Goal: Transaction & Acquisition: Purchase product/service

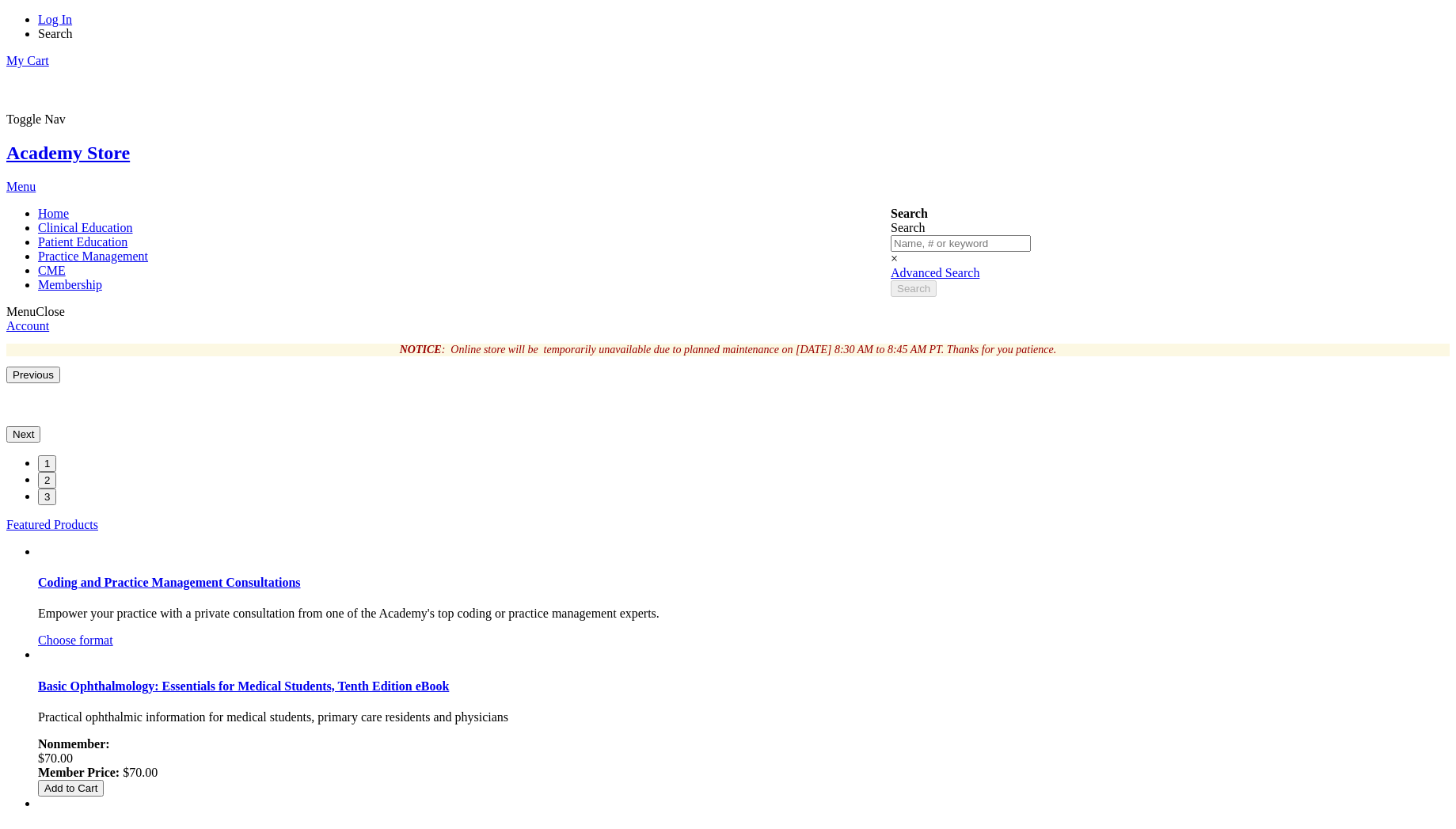
click at [449, 679] on link "Basic Ophthalmology: Essentials for Medical Students, Tenth Edition eBook" at bounding box center [243, 686] width 411 height 14
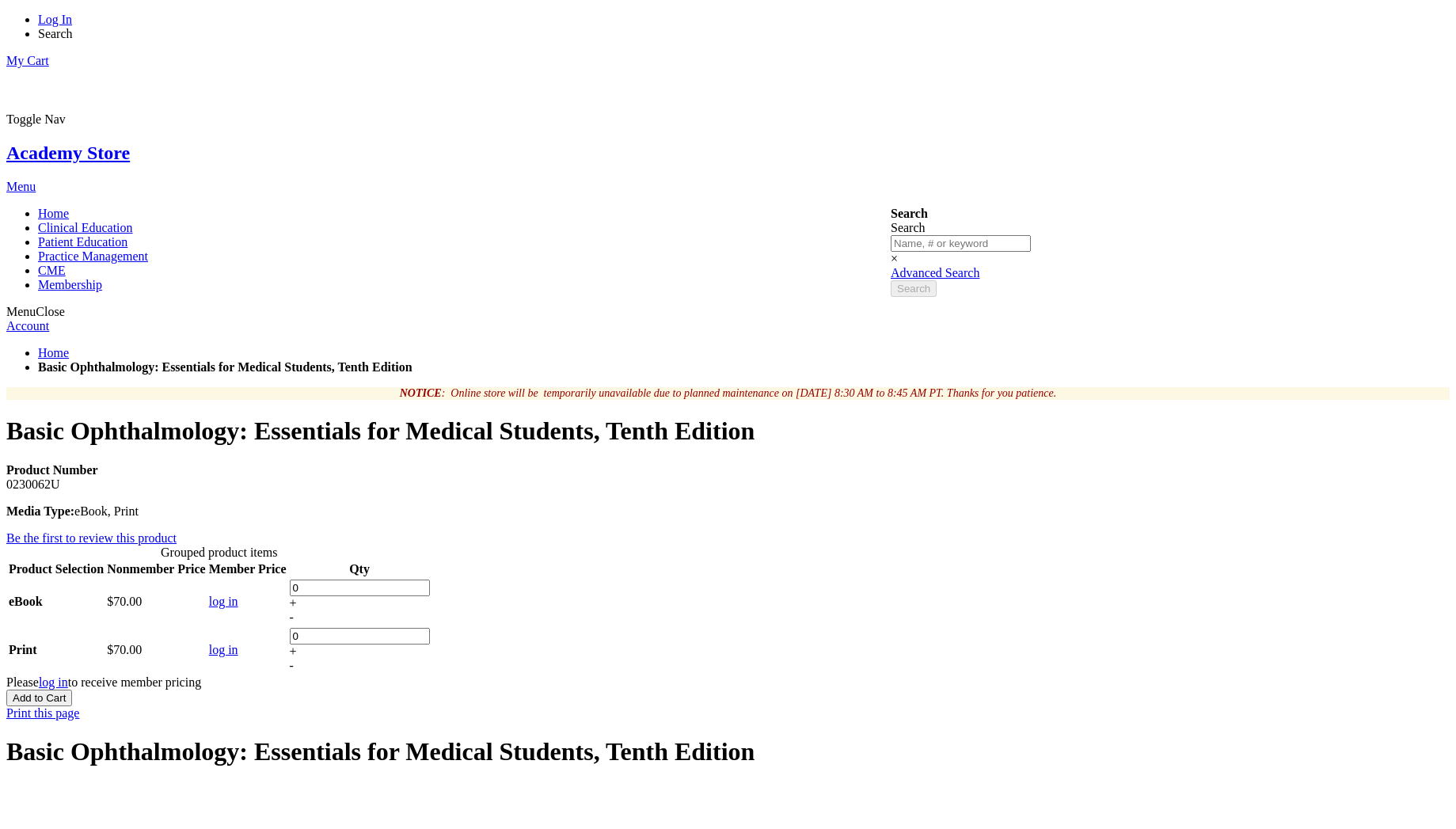
click at [430, 610] on div "-" at bounding box center [360, 617] width 140 height 15
click at [430, 659] on div "-" at bounding box center [360, 666] width 140 height 15
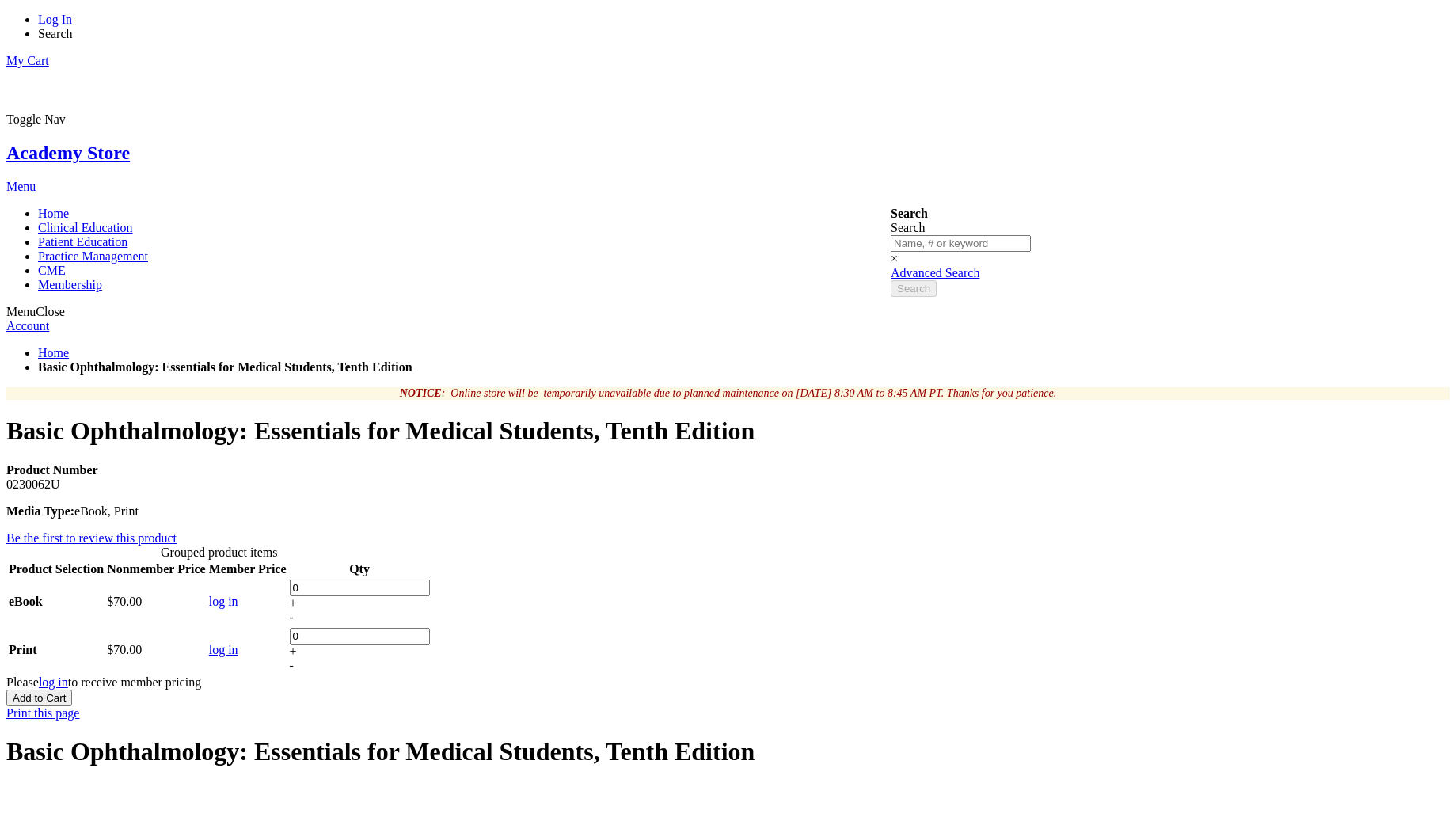
click at [430, 644] on div "+" at bounding box center [360, 651] width 140 height 15
type input "1"
click at [430, 596] on div "+" at bounding box center [360, 603] width 140 height 15
type input "1"
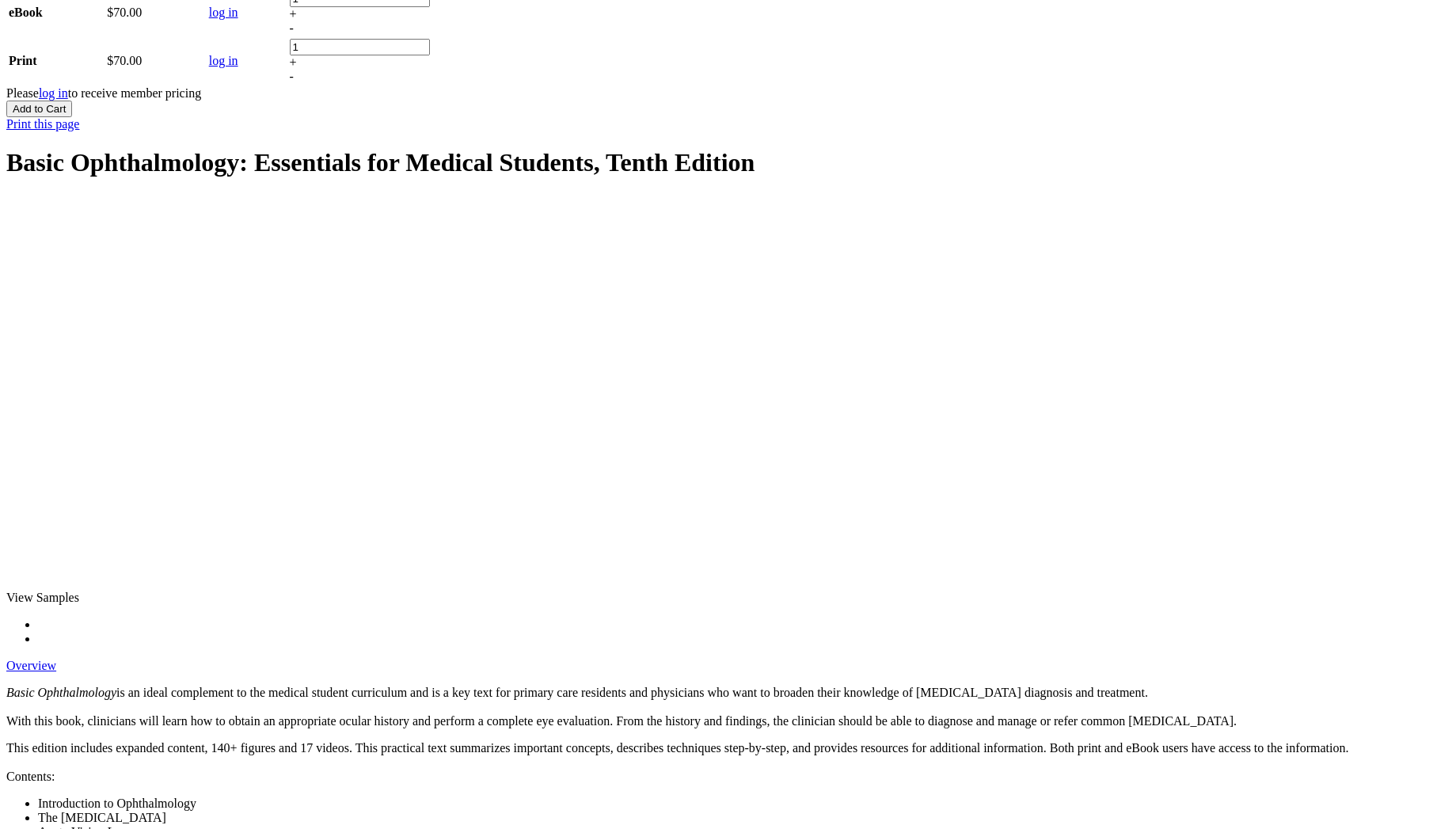
scroll to position [285, 0]
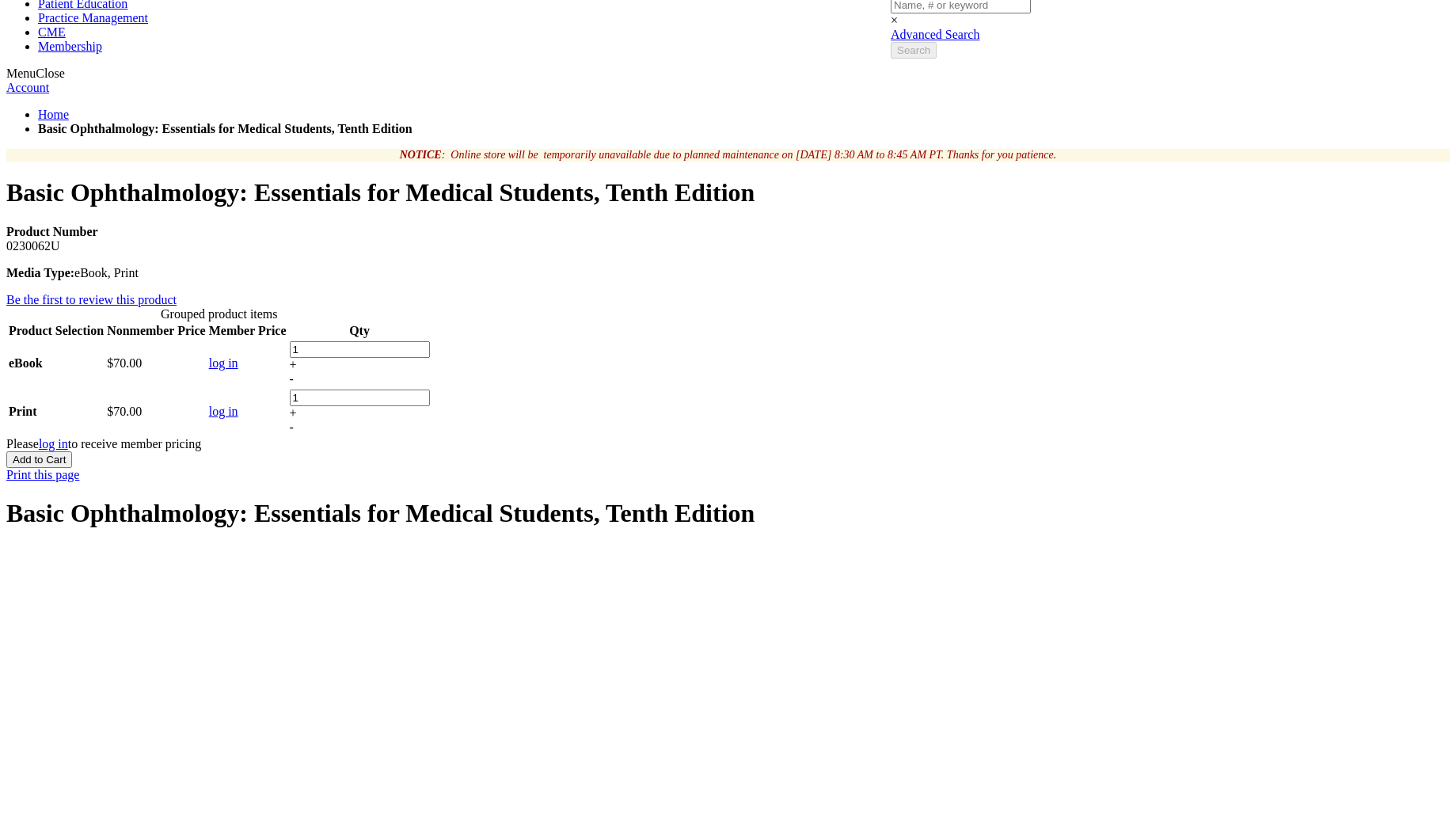
scroll to position [0, 0]
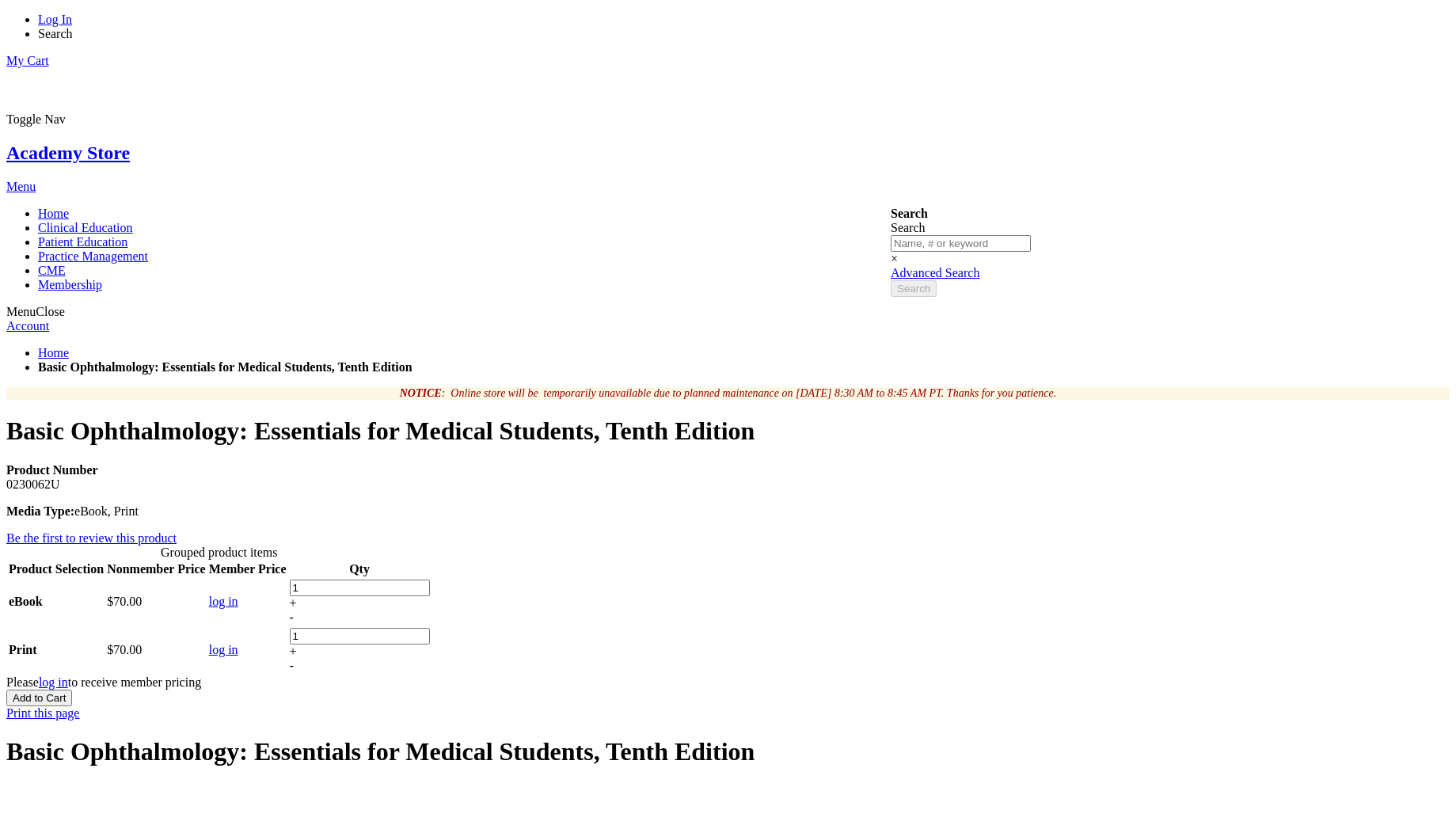
click at [66, 692] on span "Add to Cart" at bounding box center [39, 698] width 53 height 12
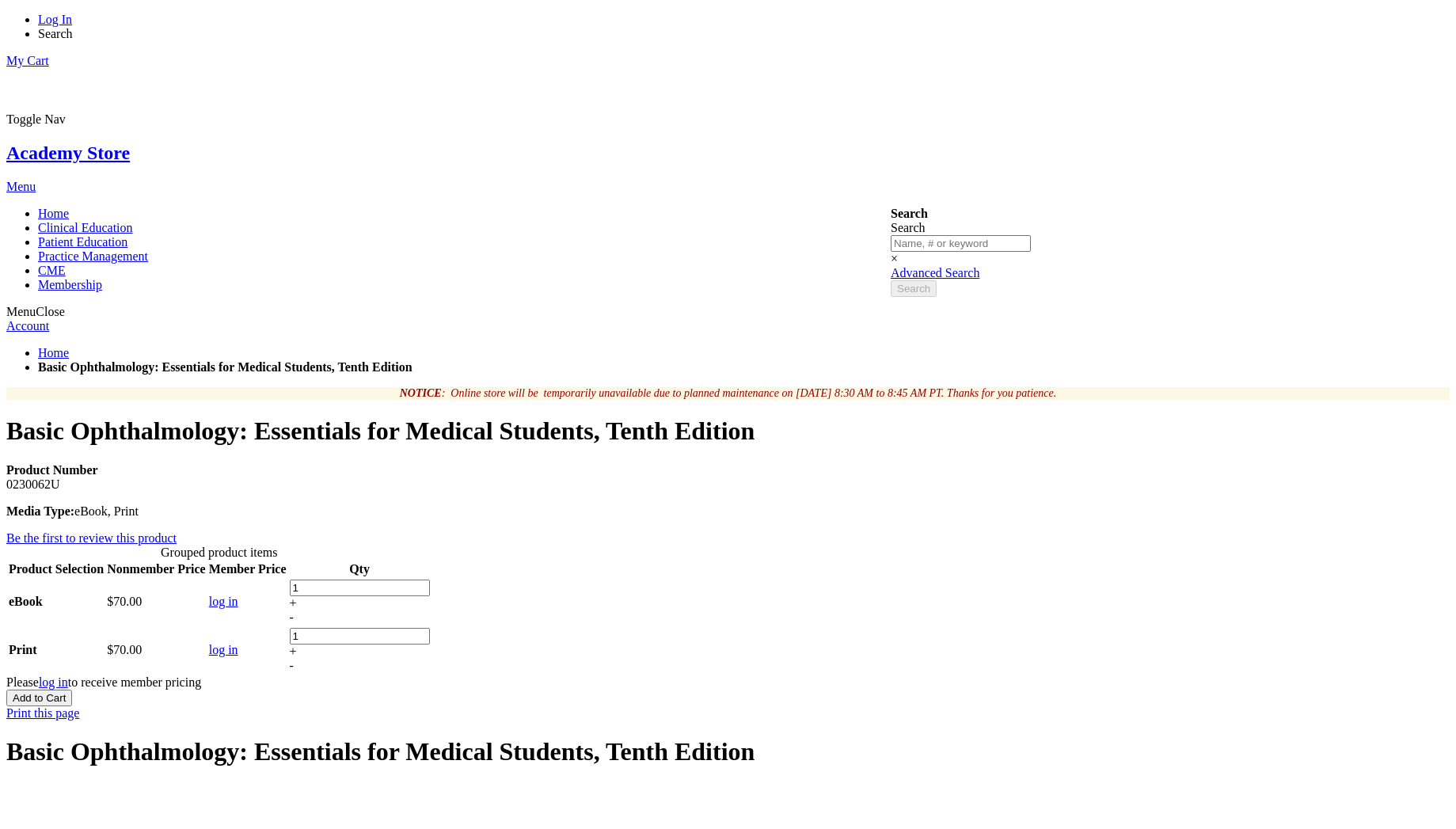
click at [80, 706] on link "Print this page" at bounding box center [42, 713] width 73 height 14
click at [73, 27] on span "Search" at bounding box center [55, 33] width 35 height 14
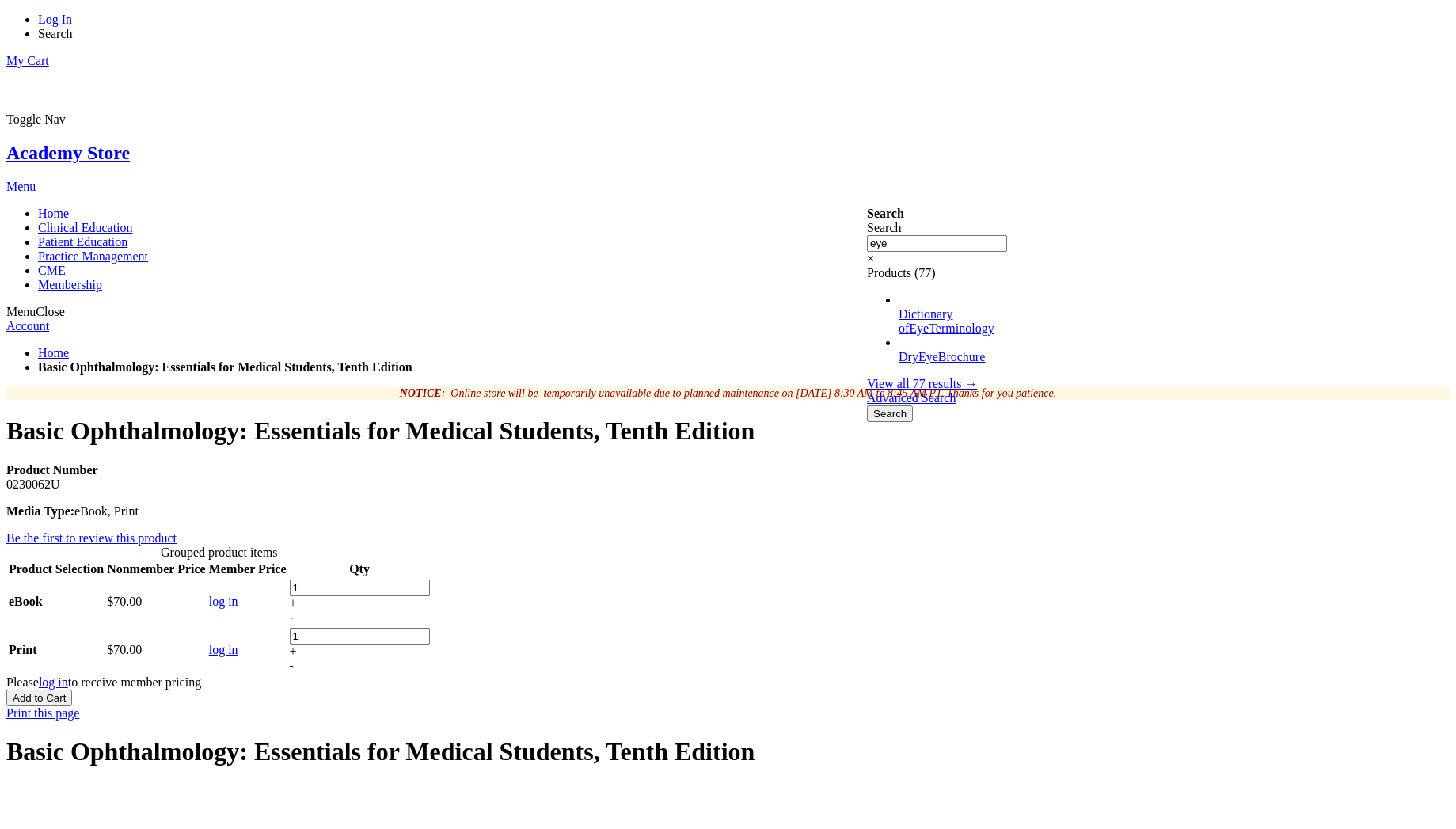
type input "eye"
click at [943, 376] on link "View all 77 results →" at bounding box center [922, 383] width 110 height 14
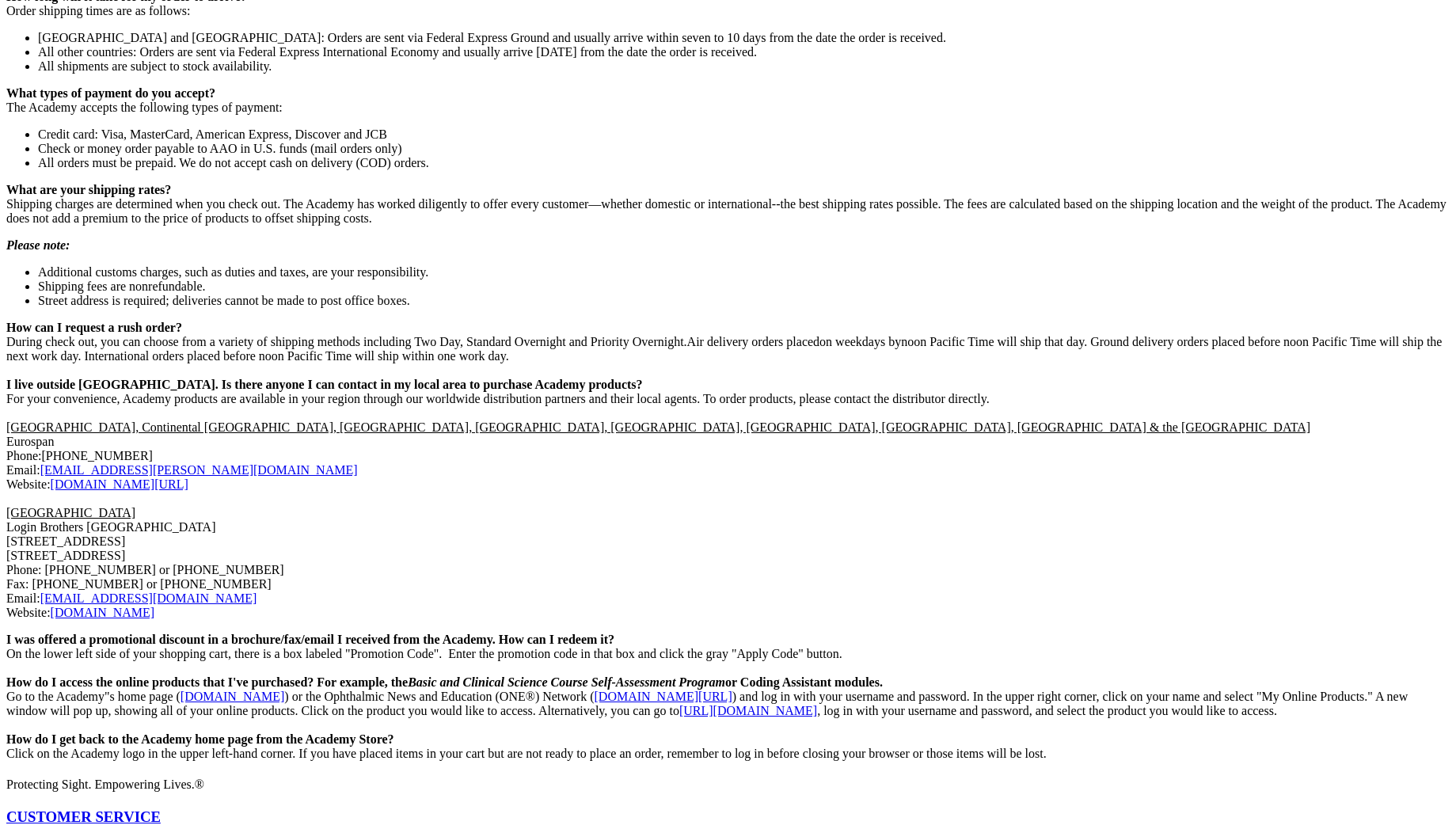
scroll to position [2009, 0]
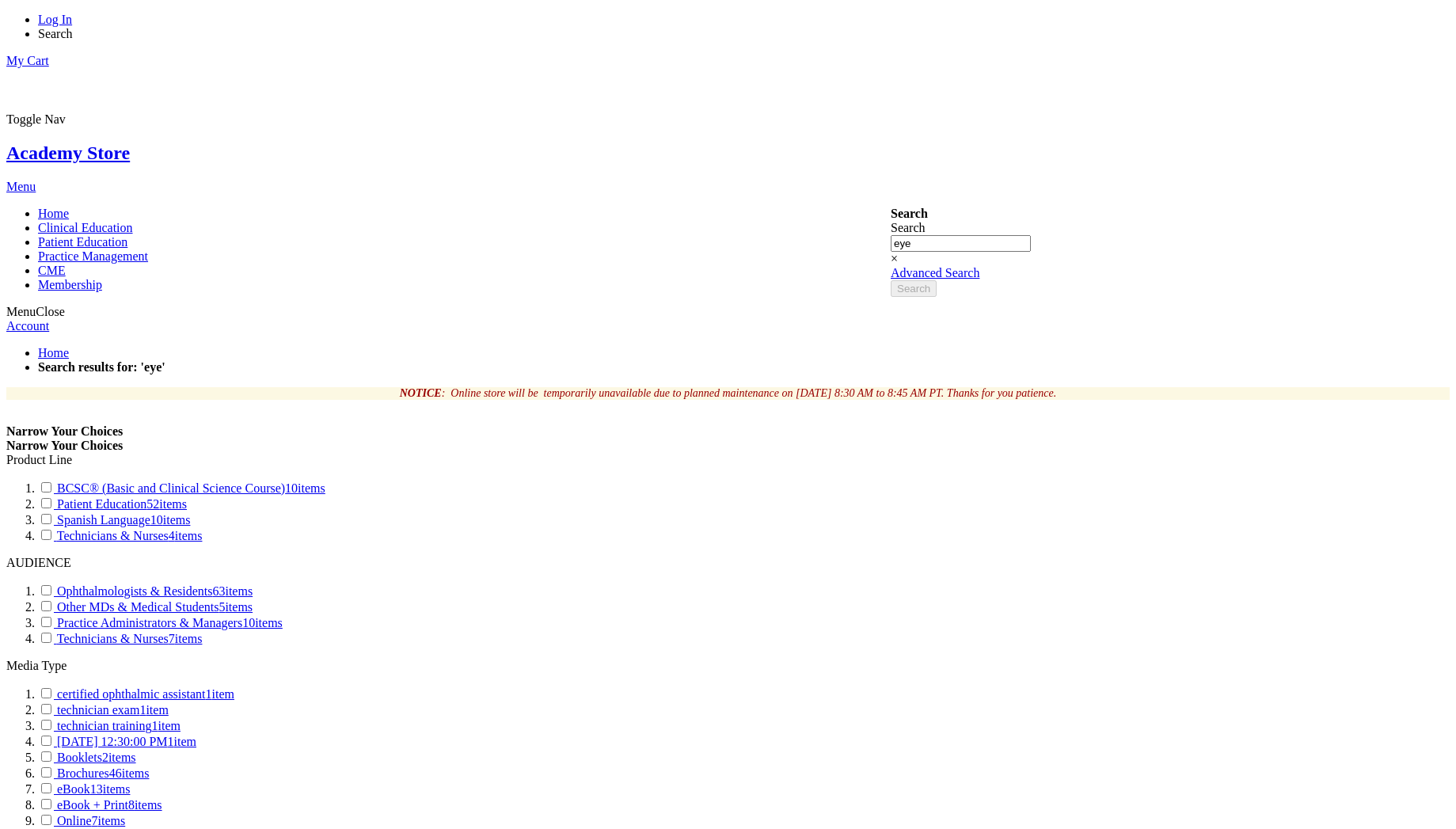
click at [341, 527] on li "Technicians & Nurses 4 items" at bounding box center [744, 535] width 1412 height 16
click at [57, 529] on span at bounding box center [57, 536] width 0 height 14
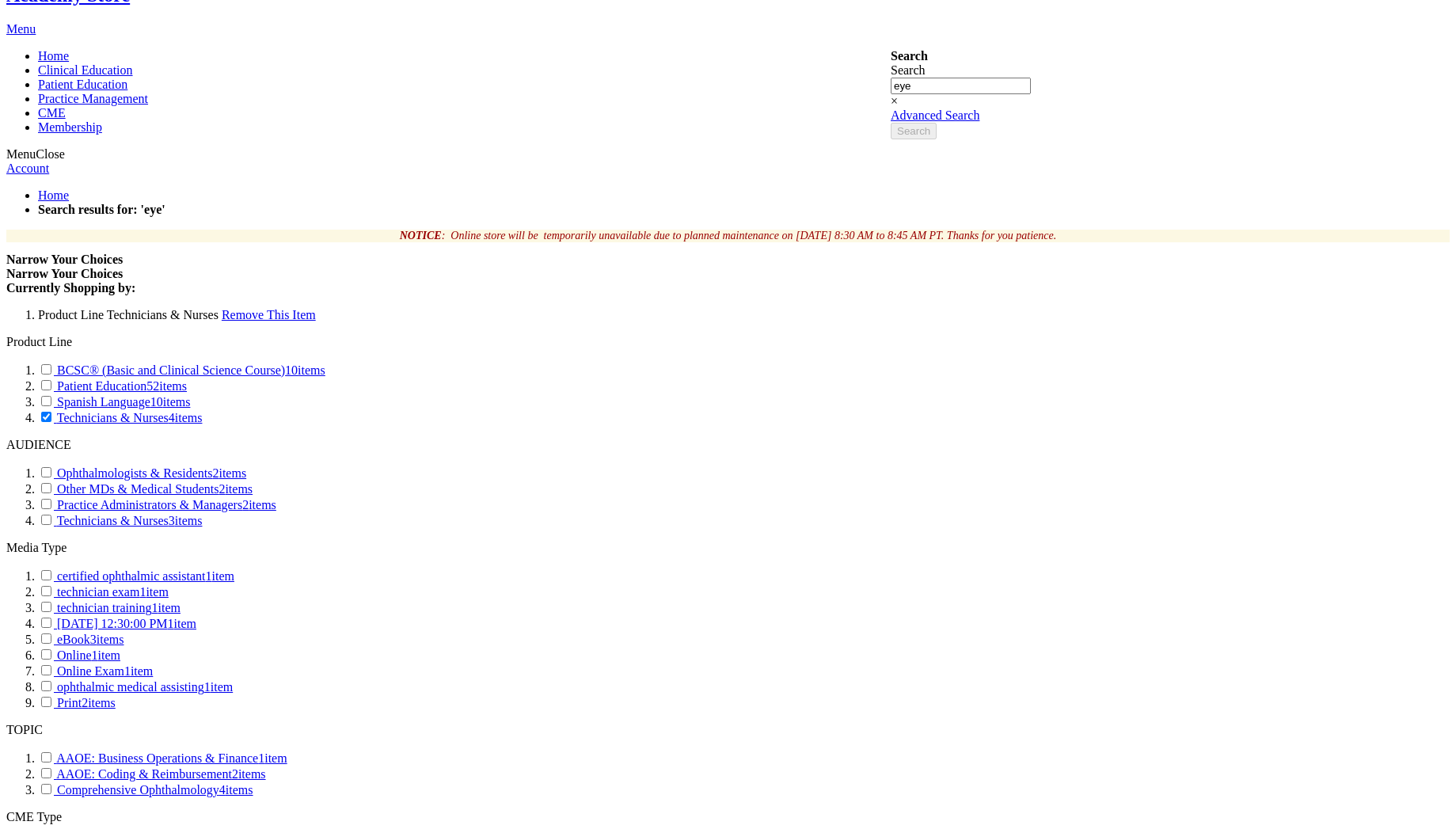
scroll to position [285, 0]
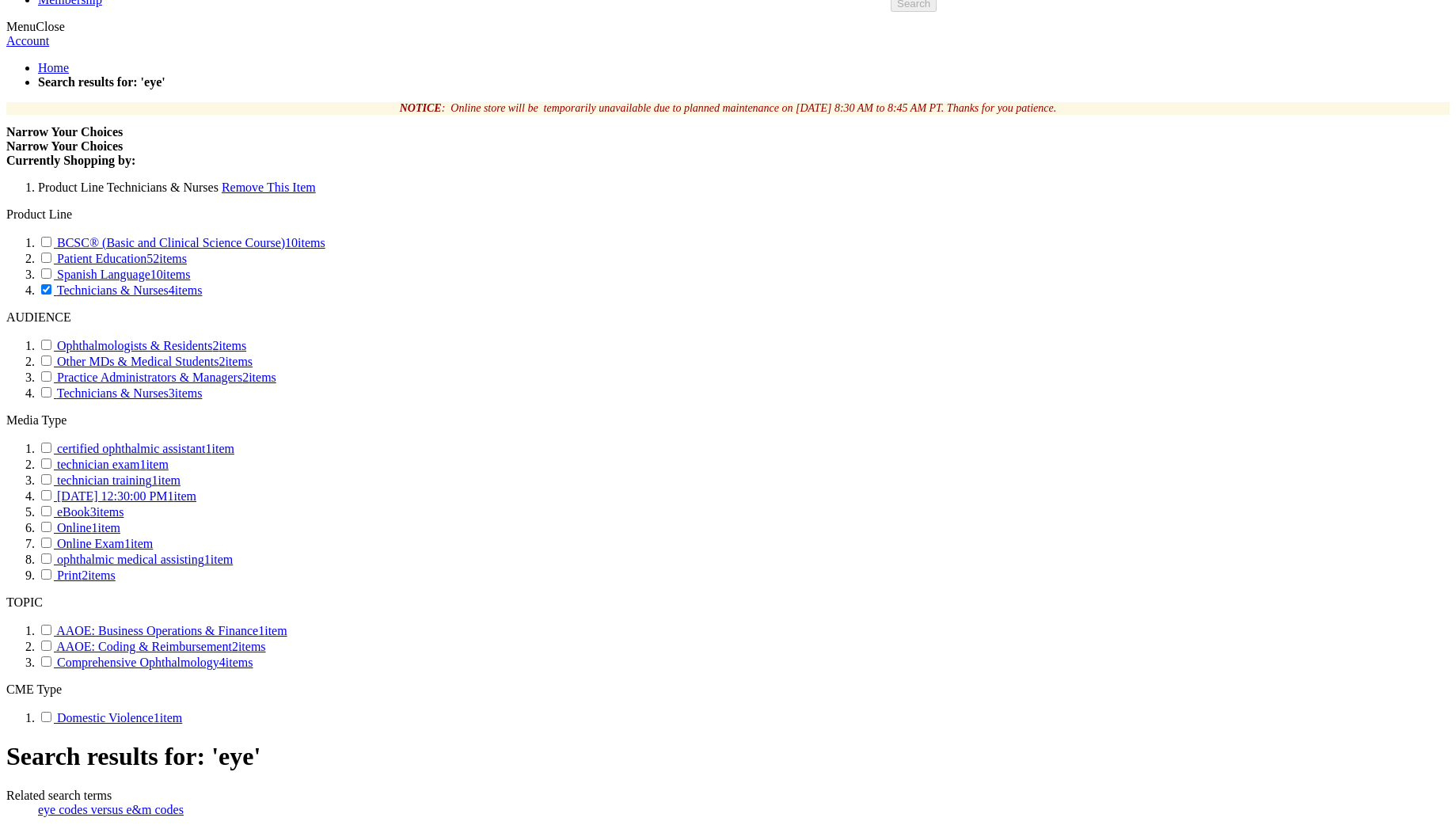
click at [181, 487] on link "technician training 1 item" at bounding box center [109, 480] width 143 height 14
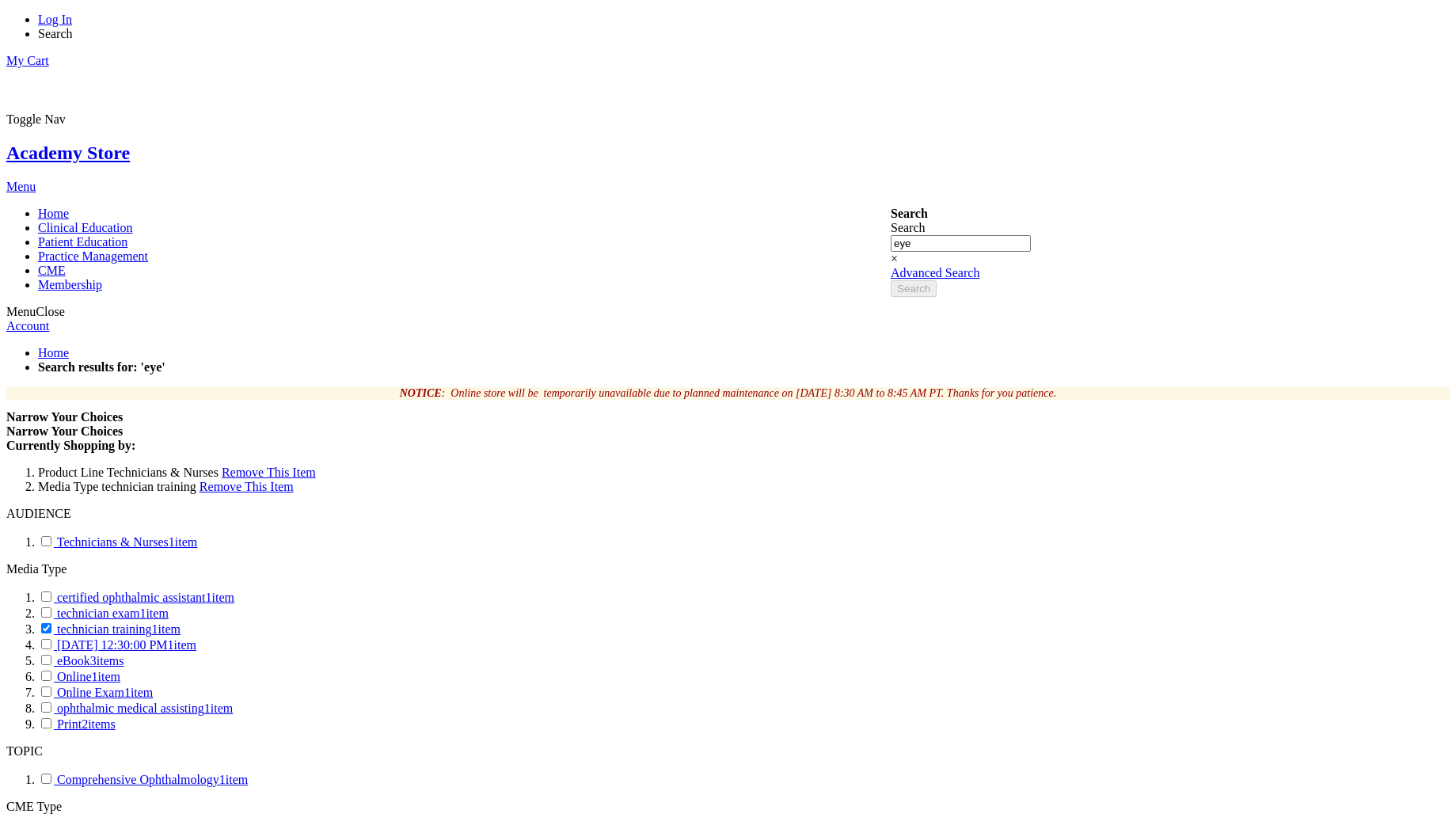
click at [316, 465] on span "Remove This Item" at bounding box center [269, 472] width 94 height 14
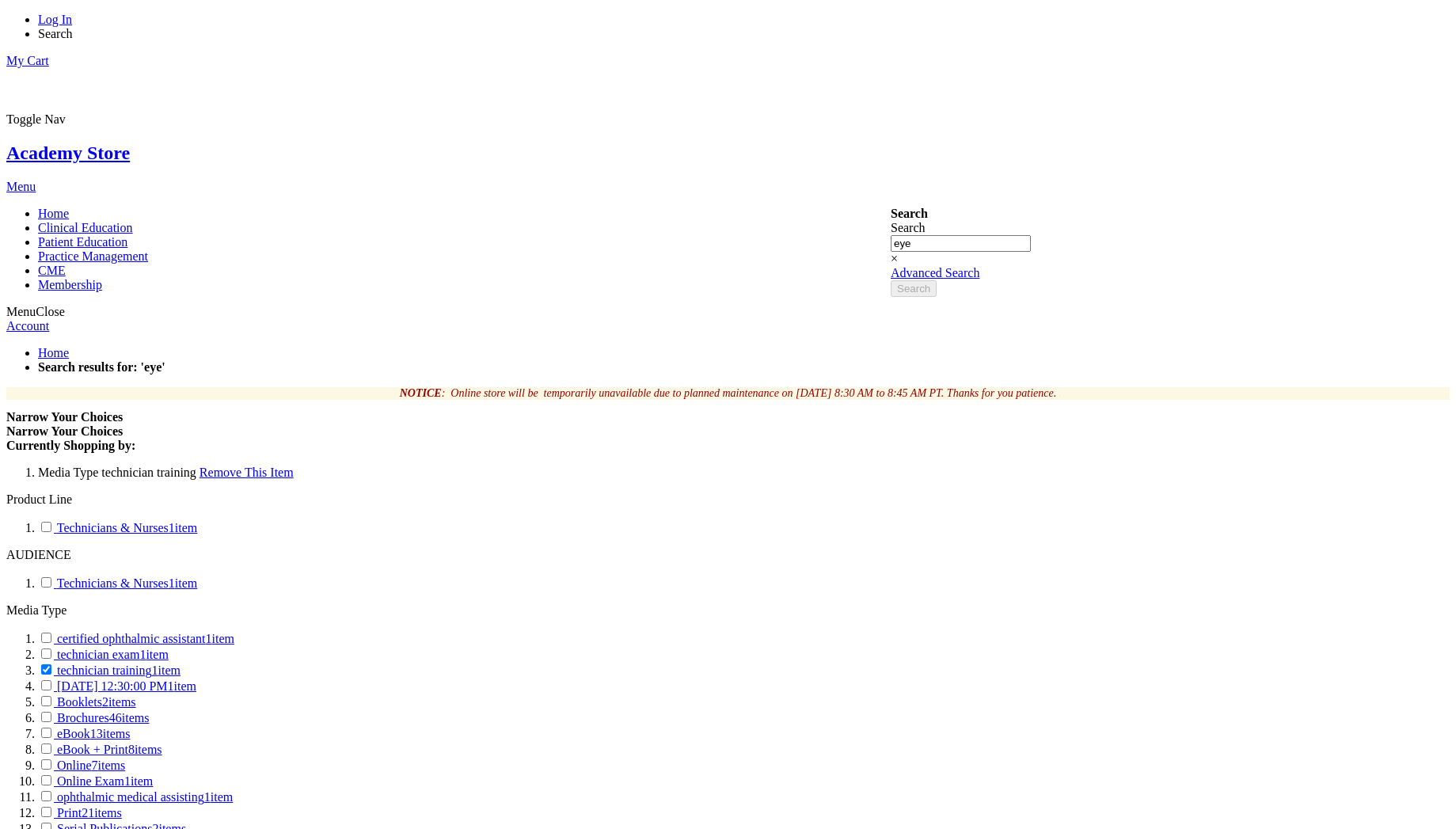
click at [294, 465] on span "Remove This Item" at bounding box center [247, 472] width 94 height 14
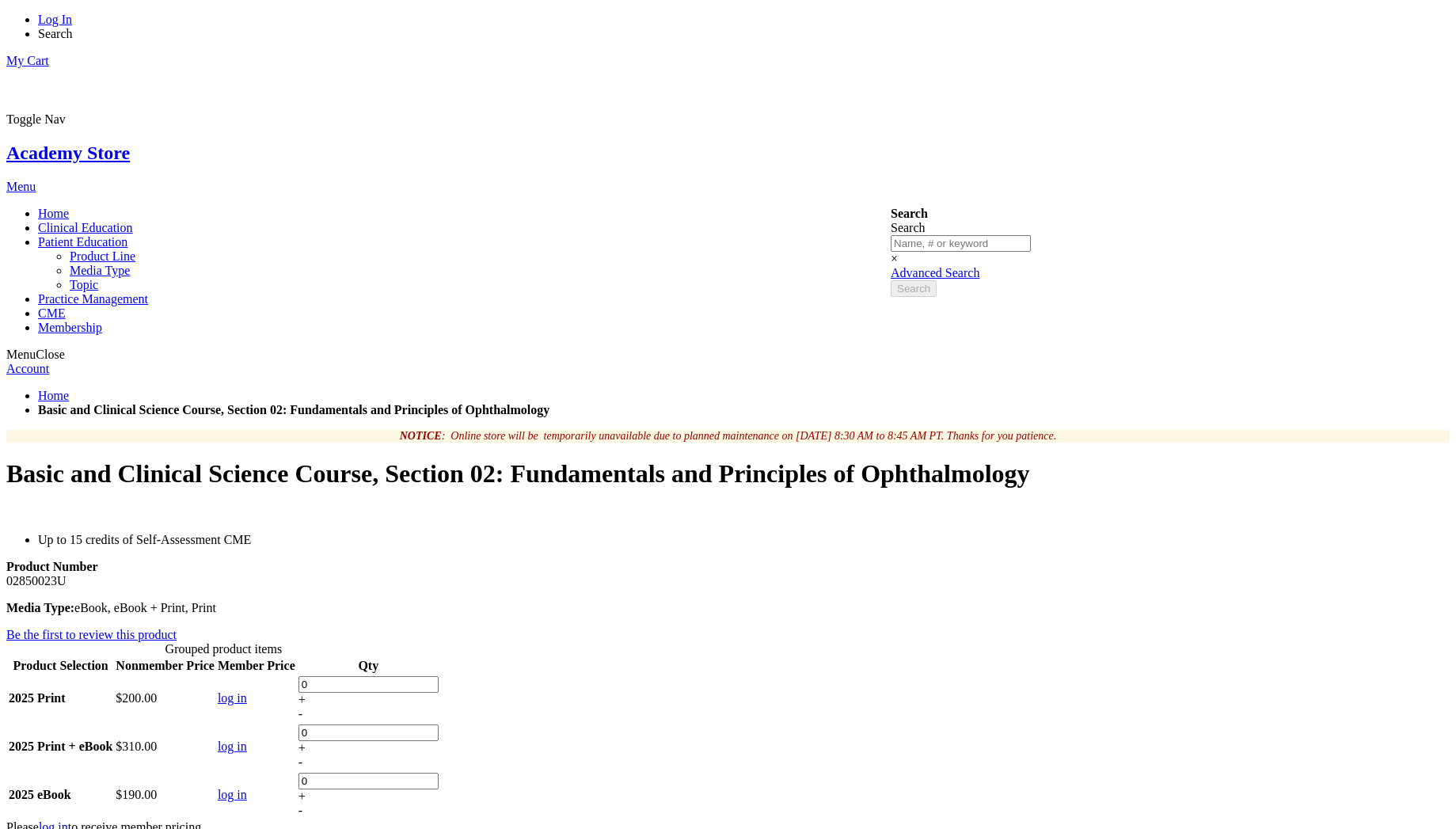
click at [128, 235] on link "Patient Education" at bounding box center [82, 242] width 90 height 14
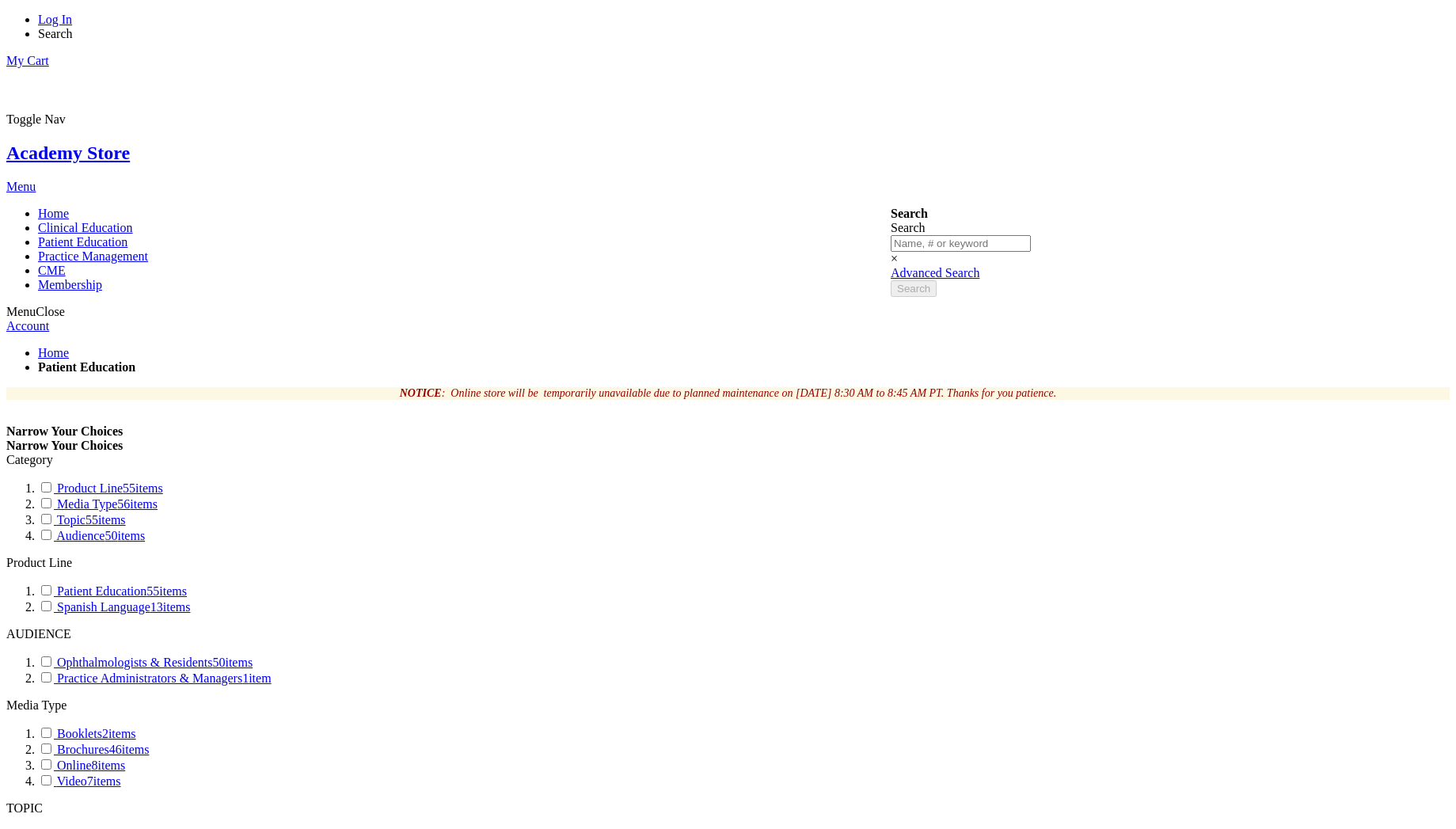
click at [66, 264] on span "CME" at bounding box center [51, 270] width 27 height 14
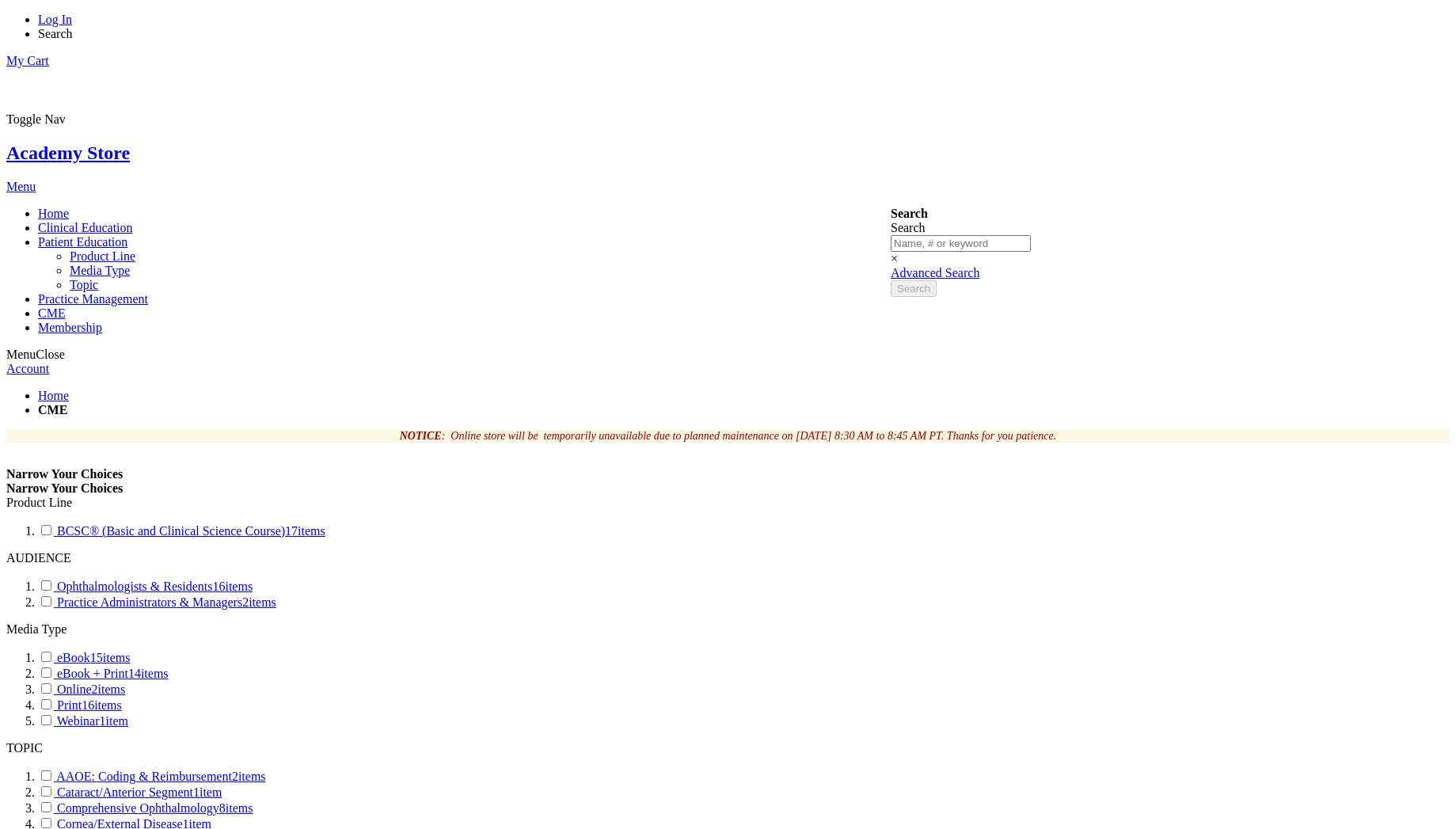
click at [128, 235] on span "Patient Education" at bounding box center [82, 242] width 90 height 14
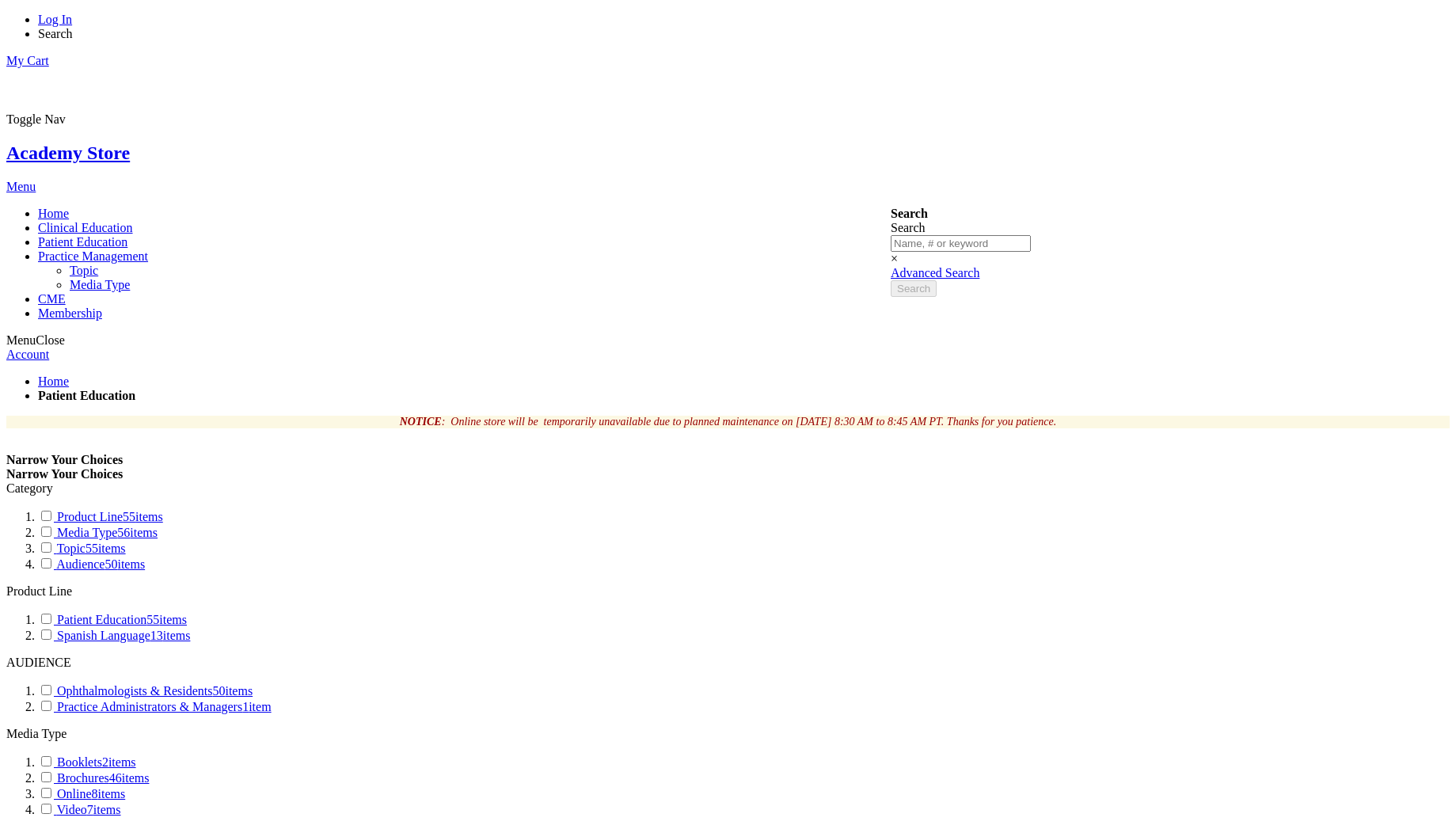
click at [148, 249] on span "Practice Management" at bounding box center [92, 256] width 110 height 14
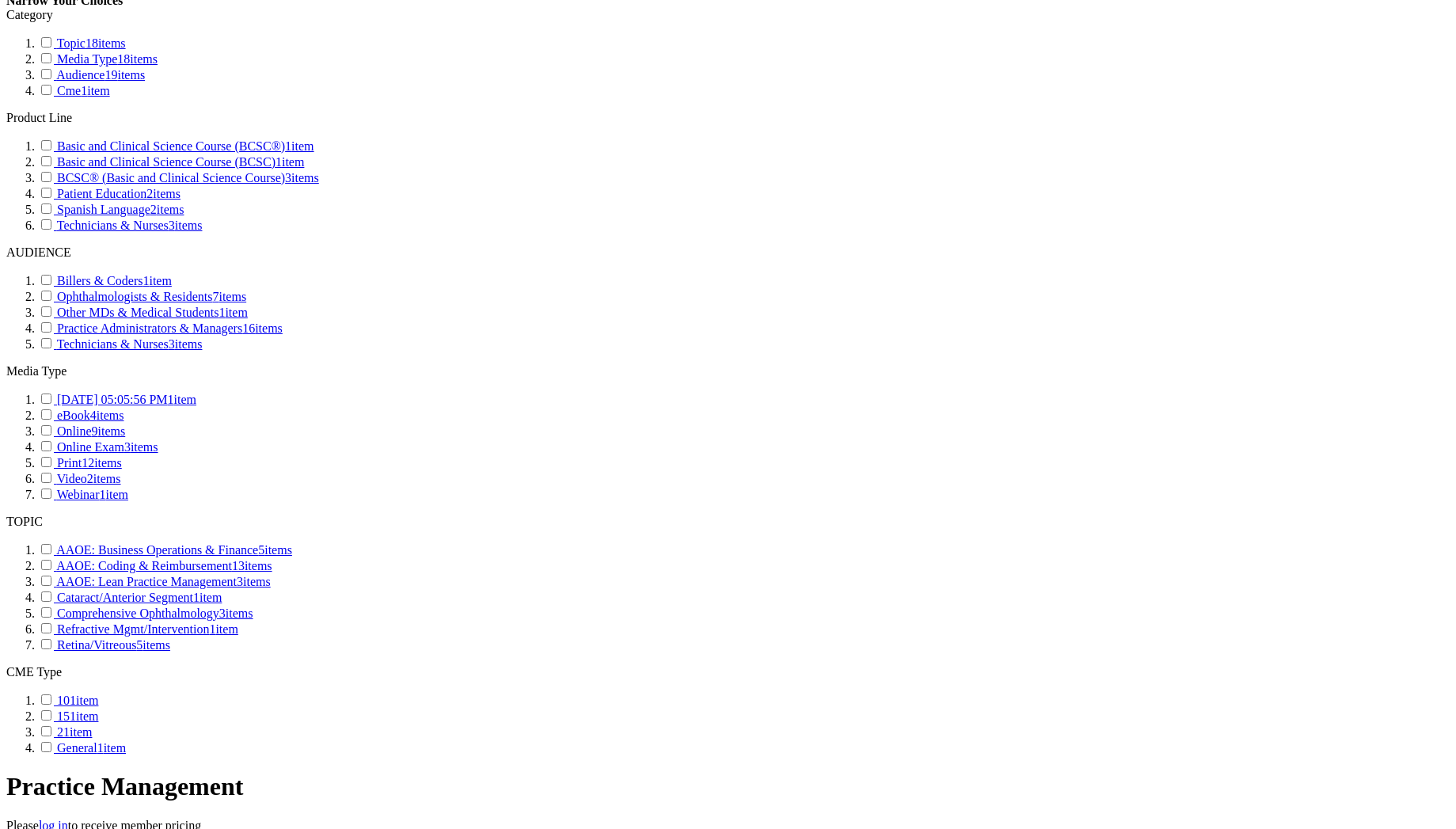
scroll to position [998, 0]
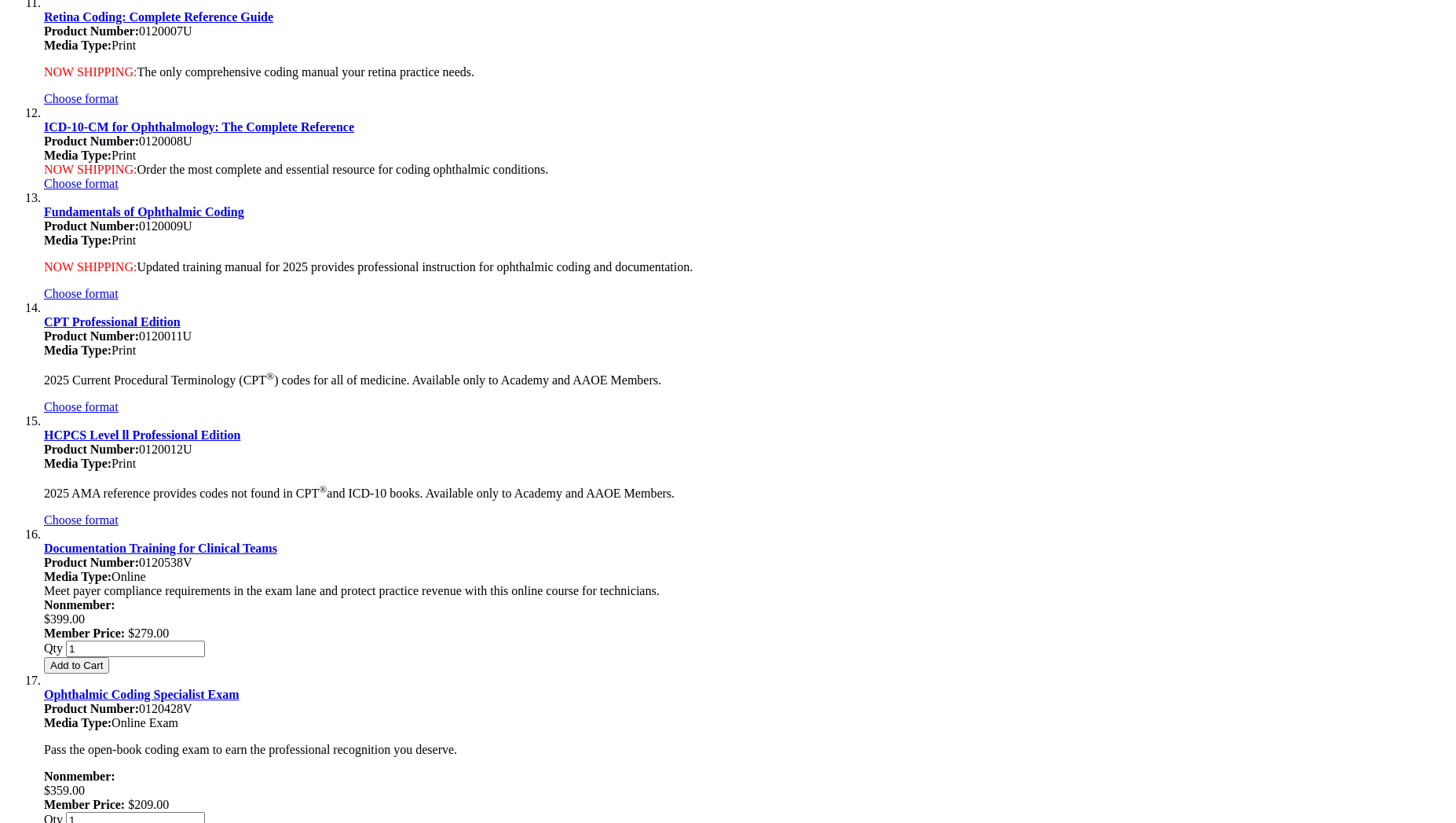
scroll to position [3158, 0]
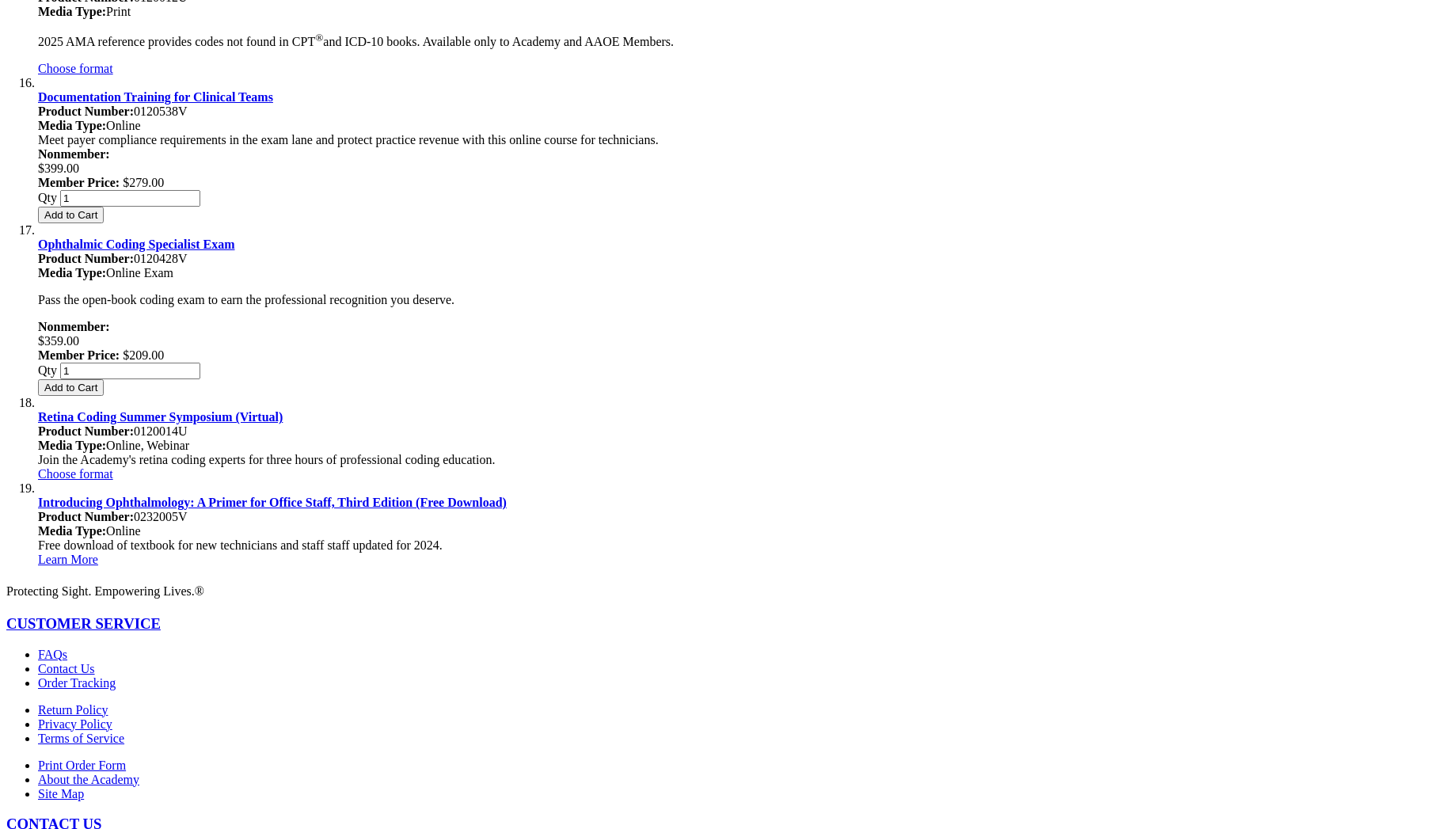
click at [98, 382] on span "Add to Cart" at bounding box center [71, 388] width 53 height 12
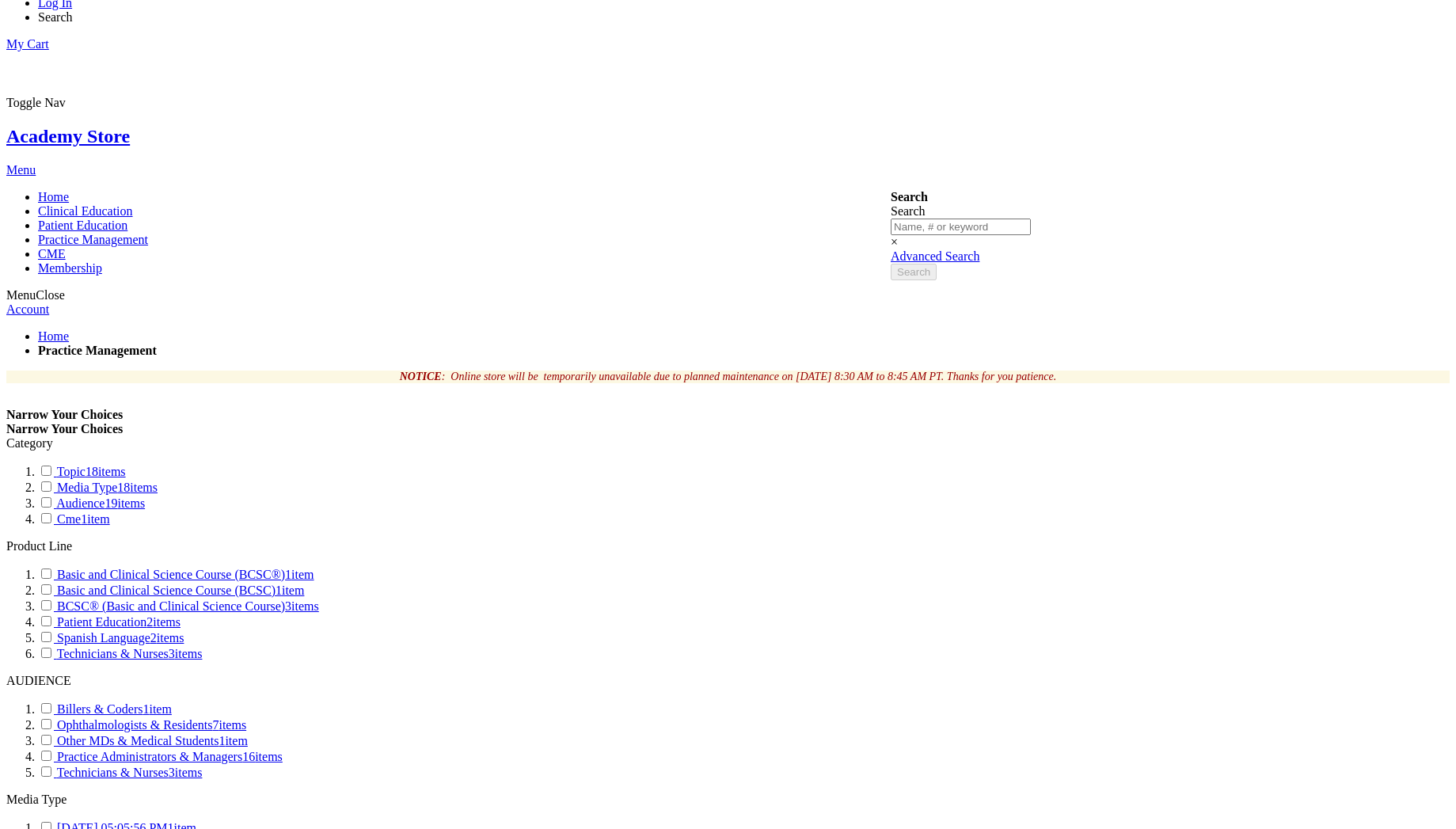
scroll to position [0, 0]
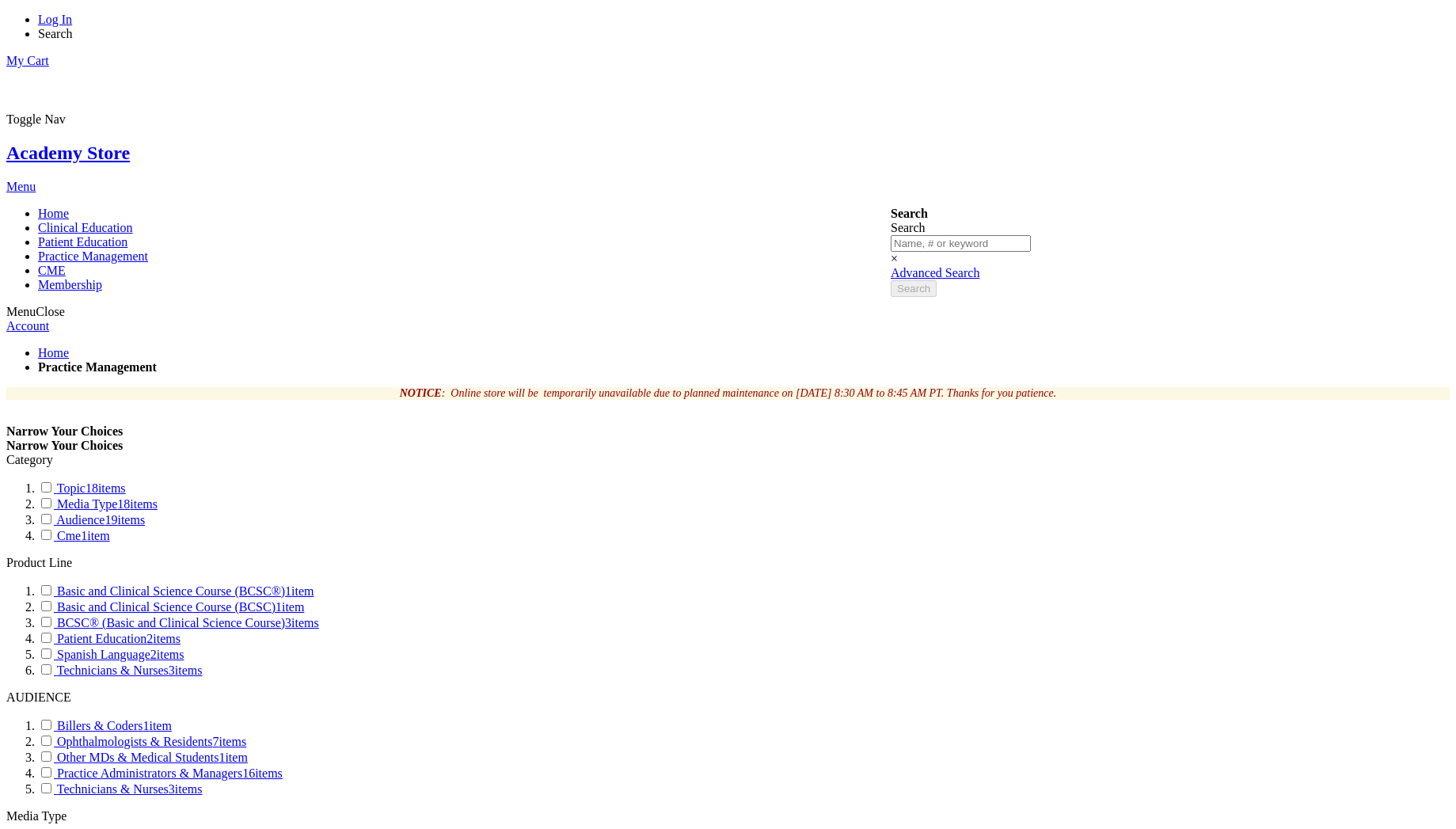
click at [68, 206] on span "Home" at bounding box center [53, 213] width 31 height 14
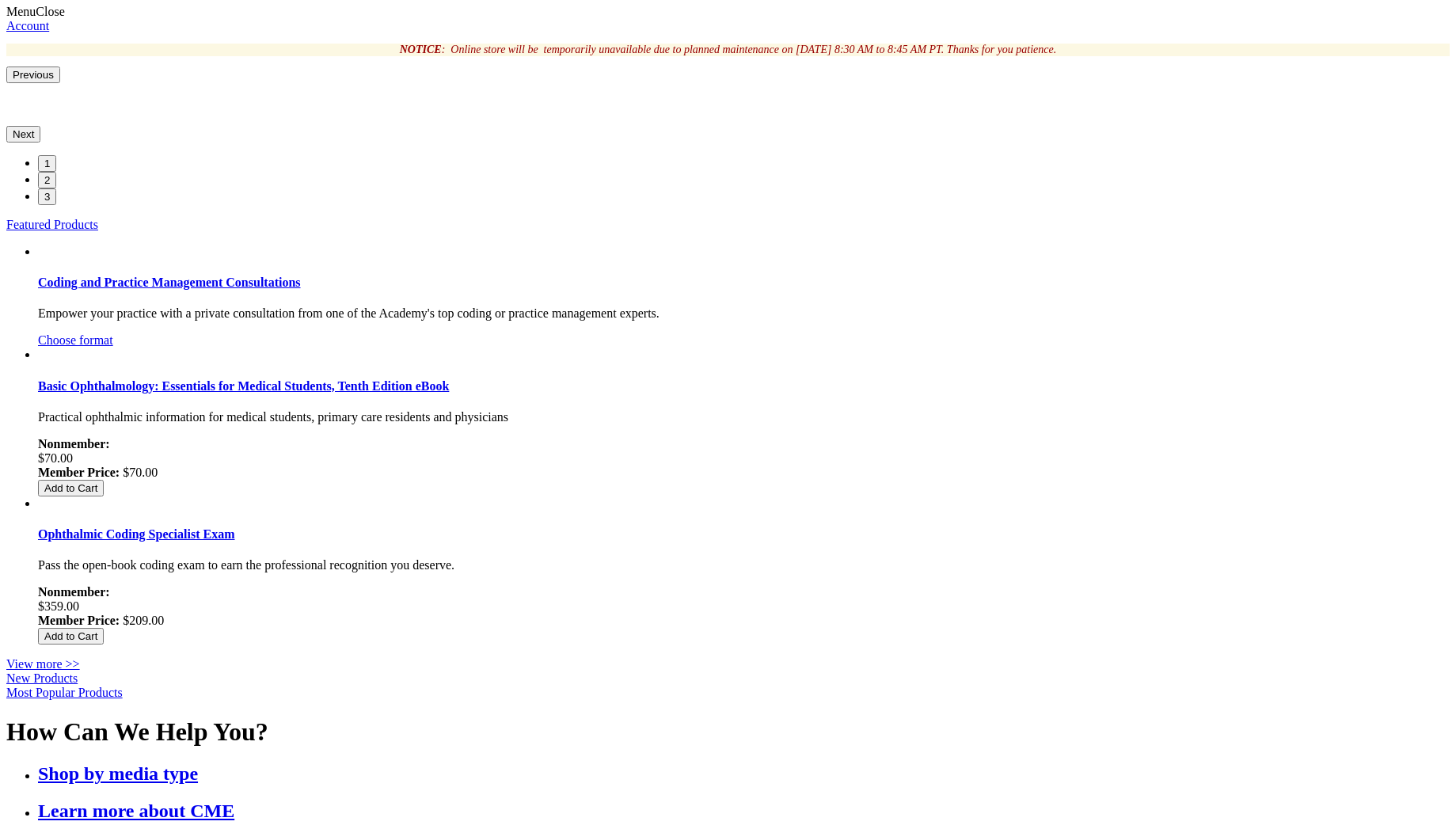
click at [78, 672] on link "New Products" at bounding box center [41, 678] width 71 height 14
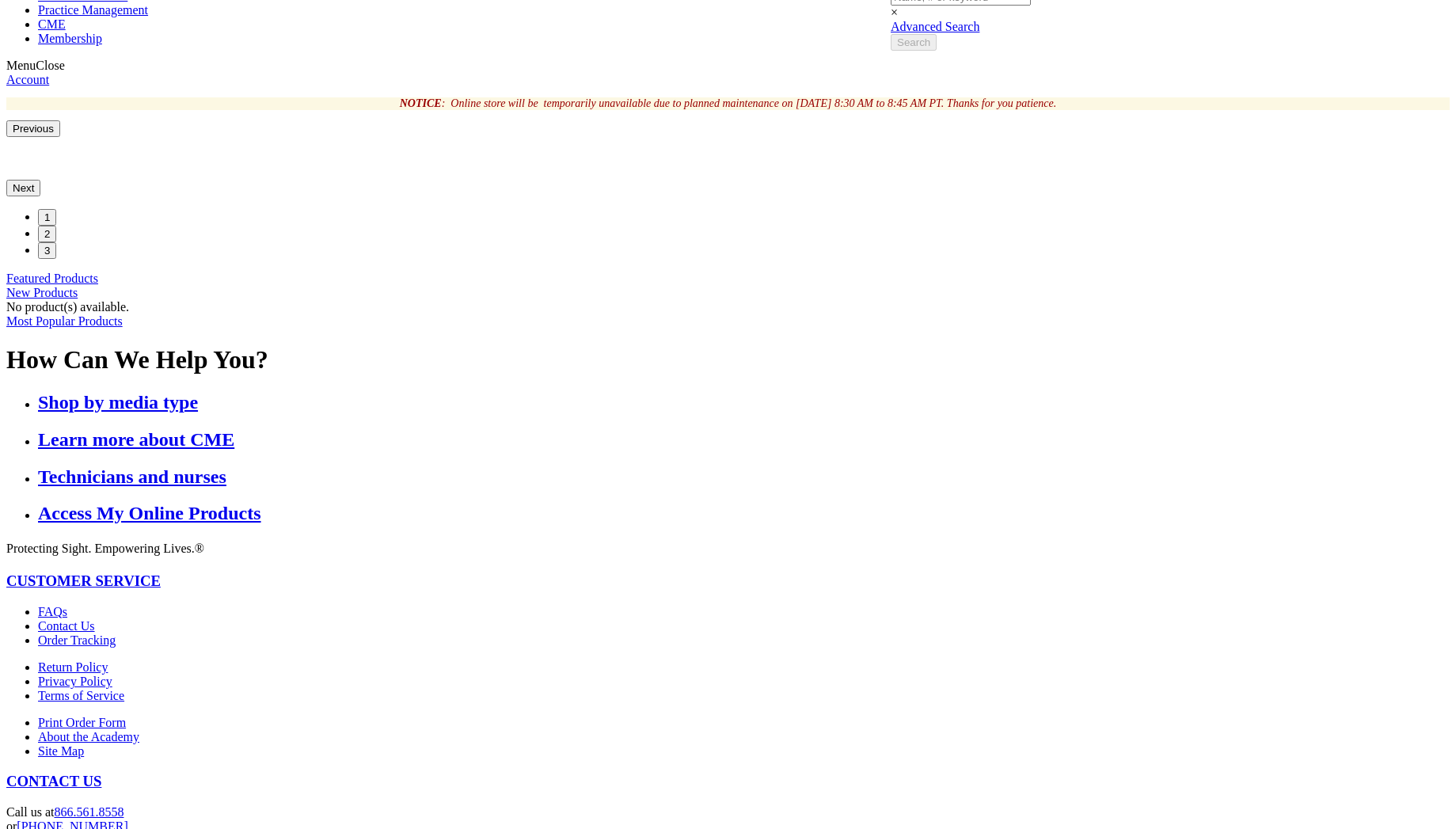
click at [122, 328] on link "Most Popular Products" at bounding box center [64, 321] width 116 height 14
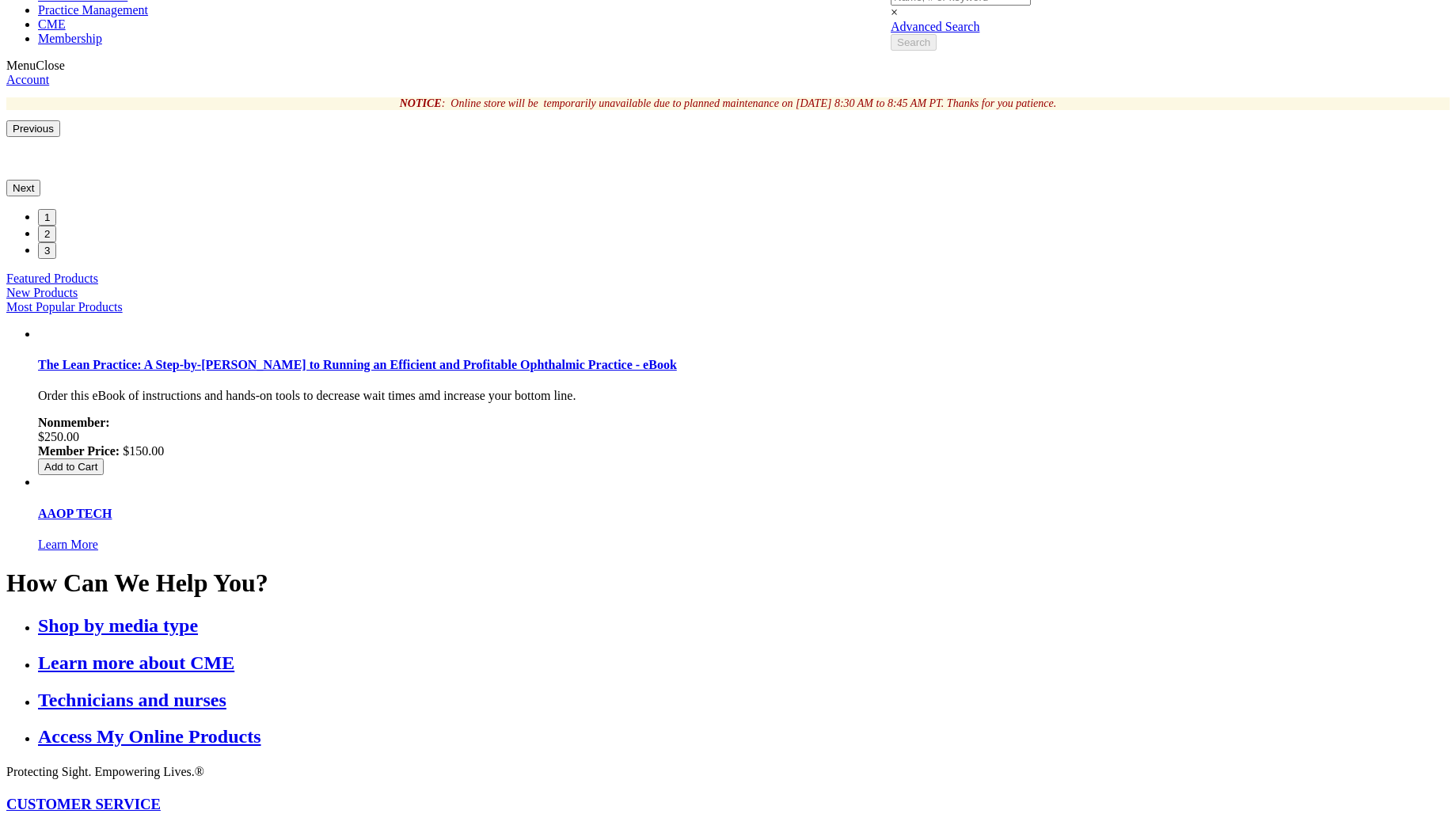
click at [98, 285] on link "Featured Products" at bounding box center [51, 278] width 92 height 14
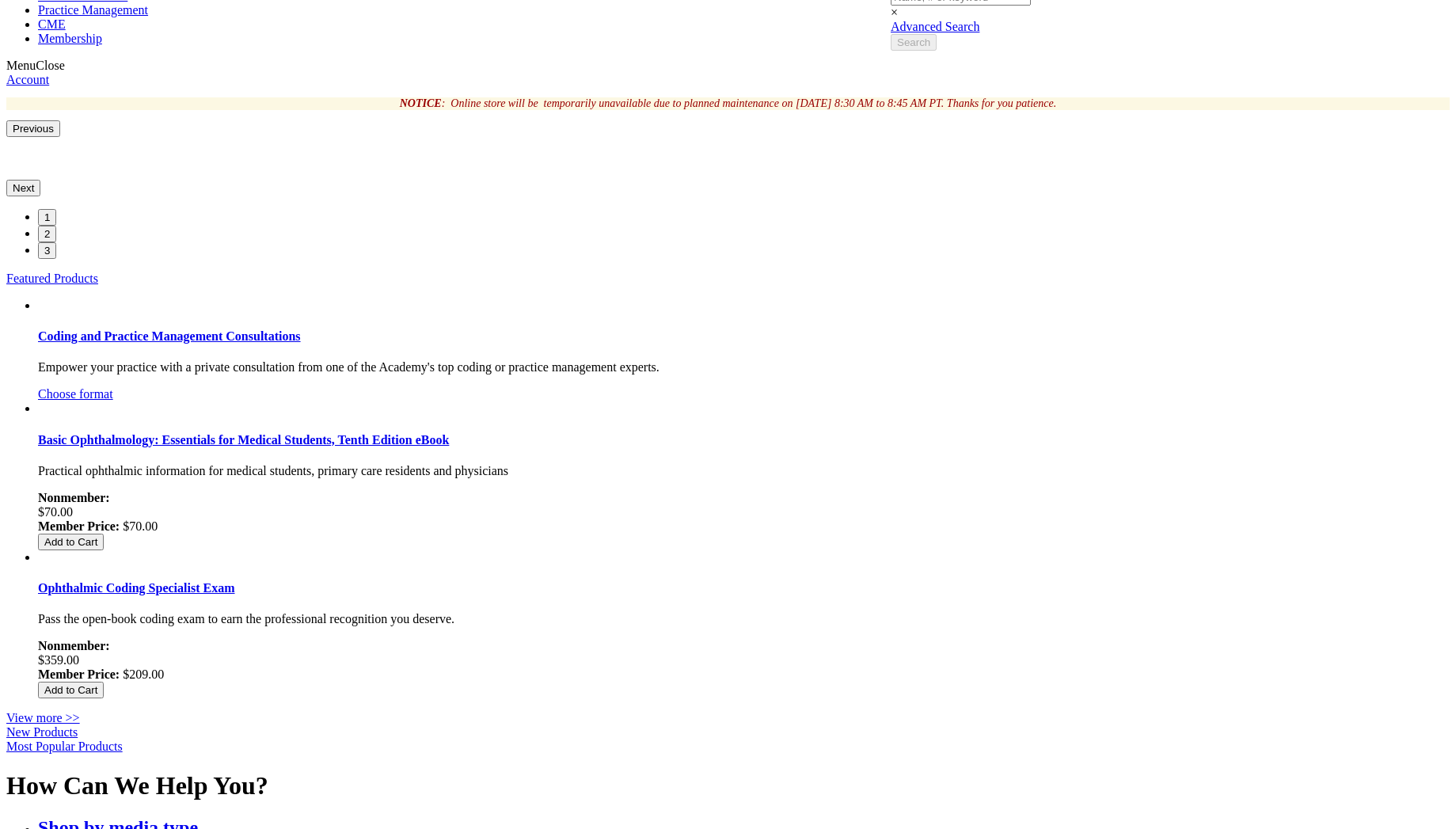
click at [1102, 711] on div "View more >>" at bounding box center [728, 718] width 1444 height 15
click at [80, 711] on link "View more >>" at bounding box center [43, 718] width 74 height 14
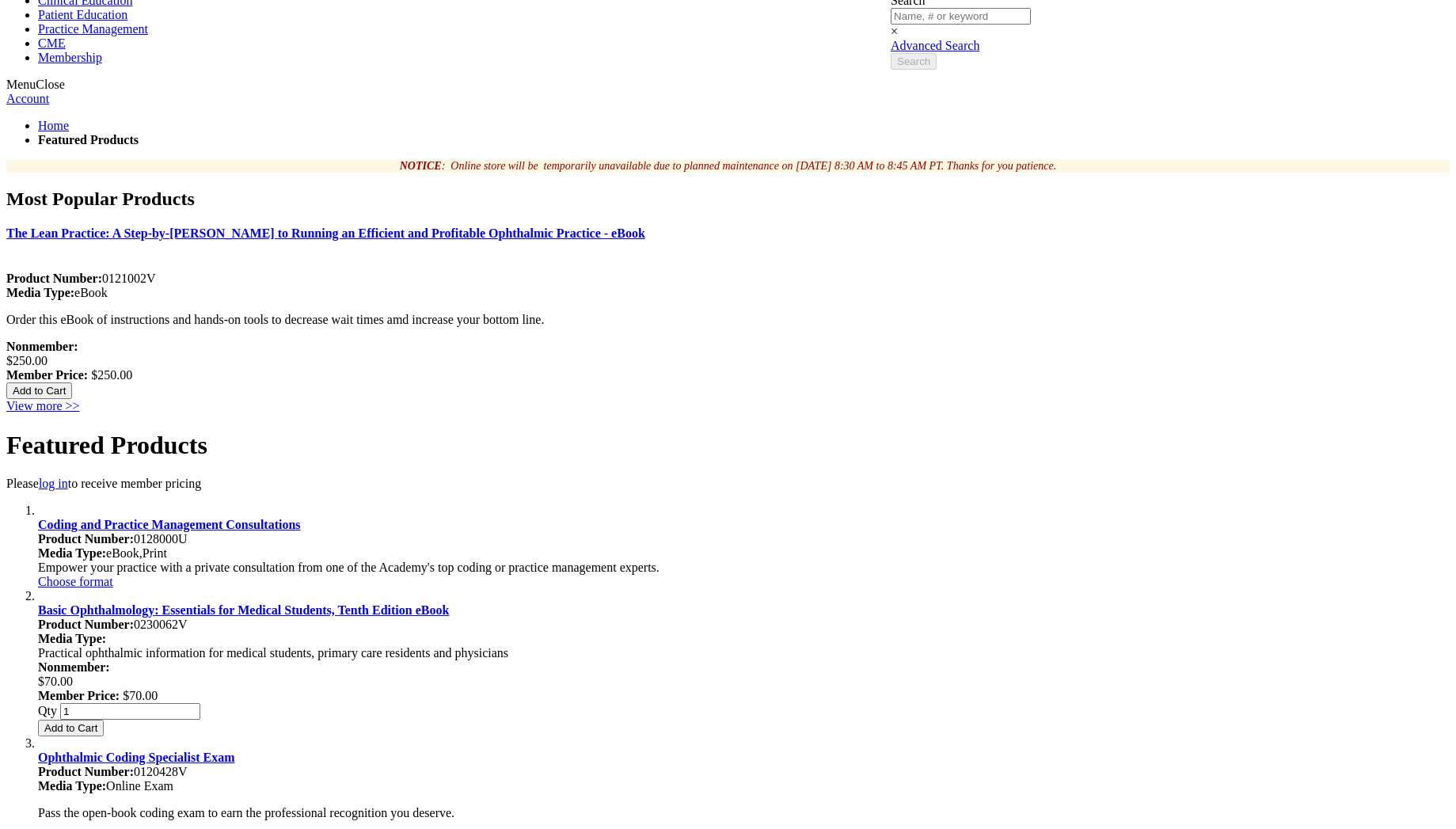
scroll to position [32, 0]
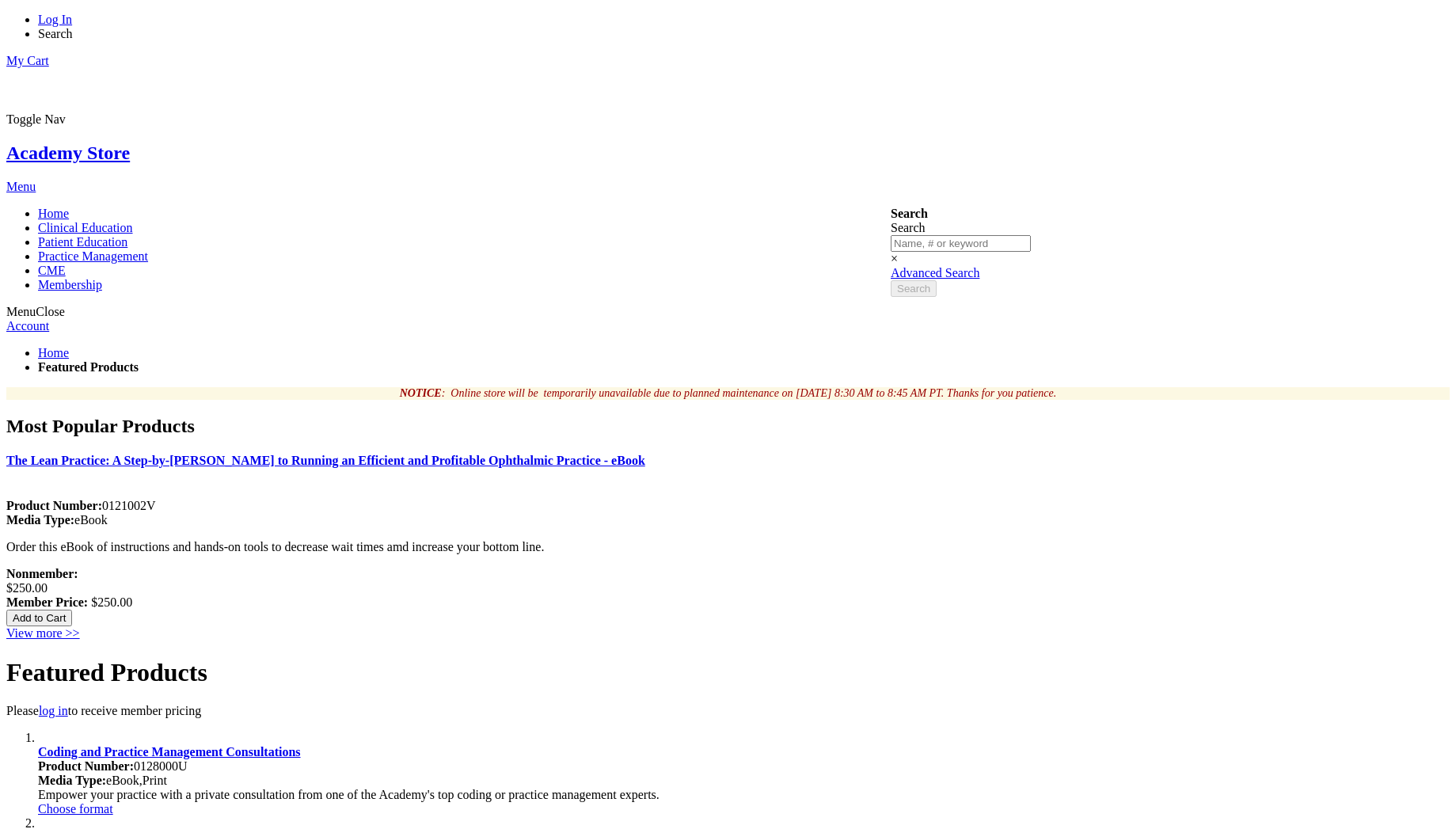
click at [49, 54] on link "My Cart" at bounding box center [27, 61] width 43 height 14
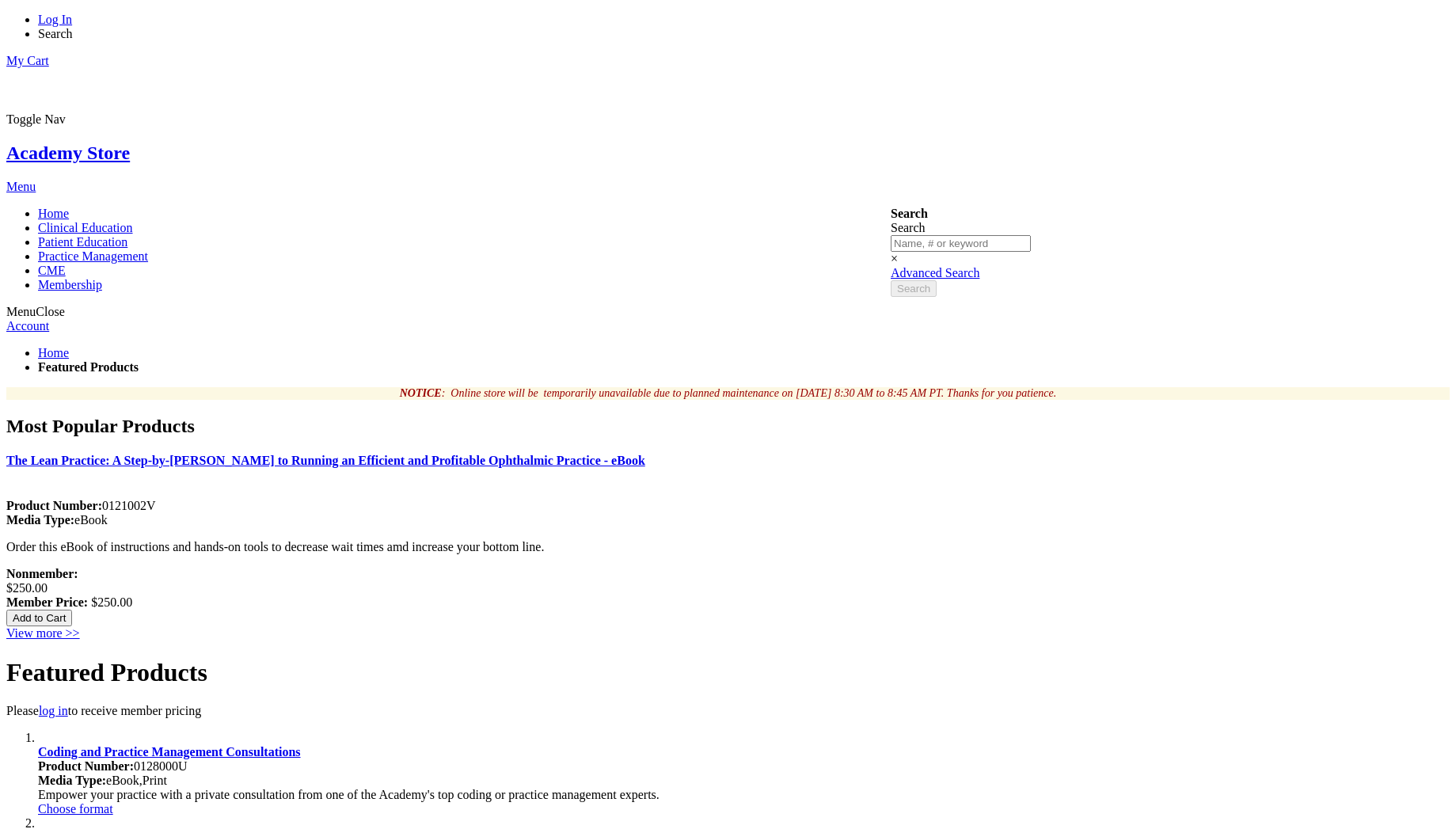
click at [49, 54] on link "My Cart" at bounding box center [27, 61] width 43 height 14
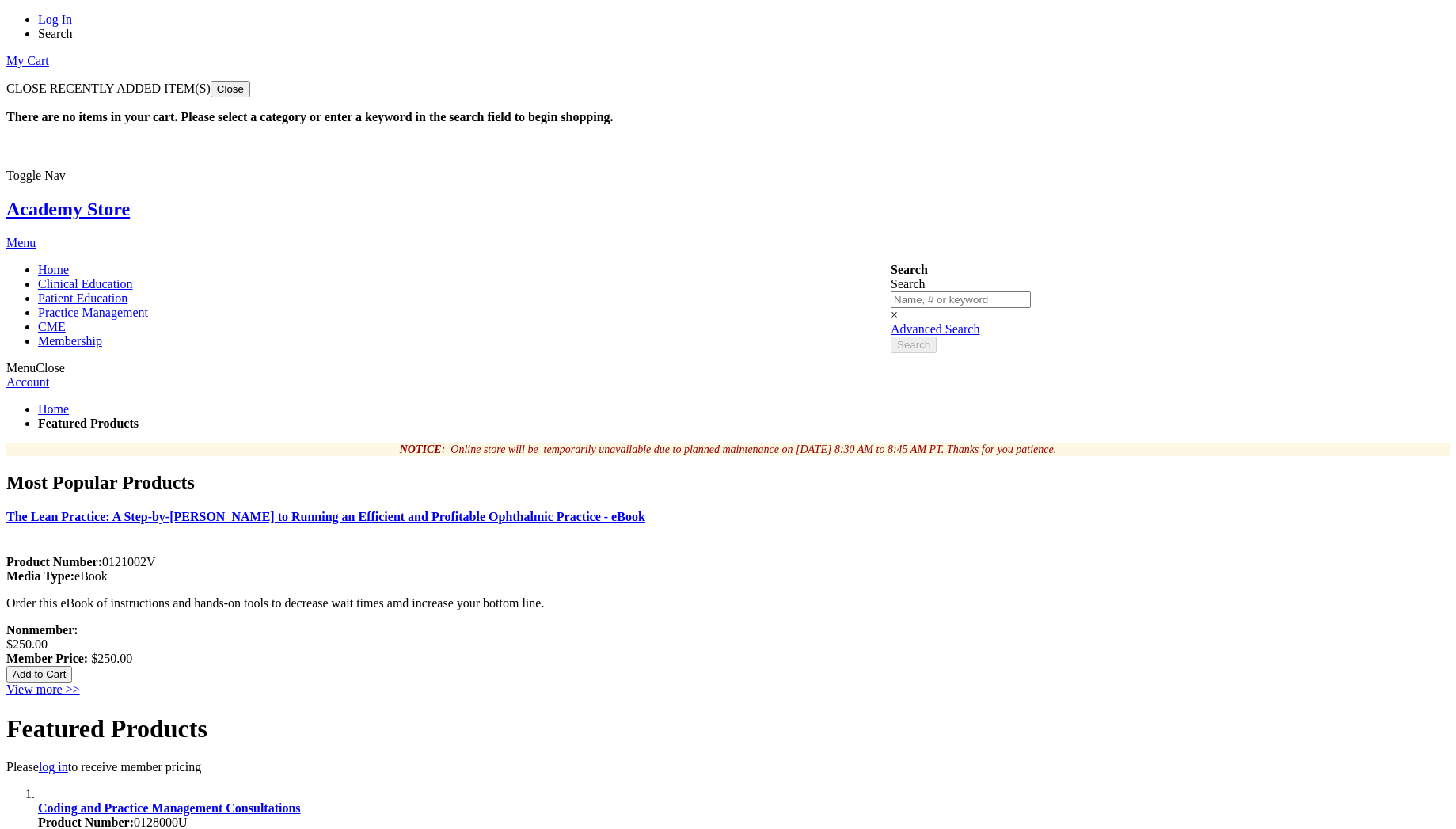
click at [72, 682] on button "Add to Cart" at bounding box center [39, 673] width 66 height 16
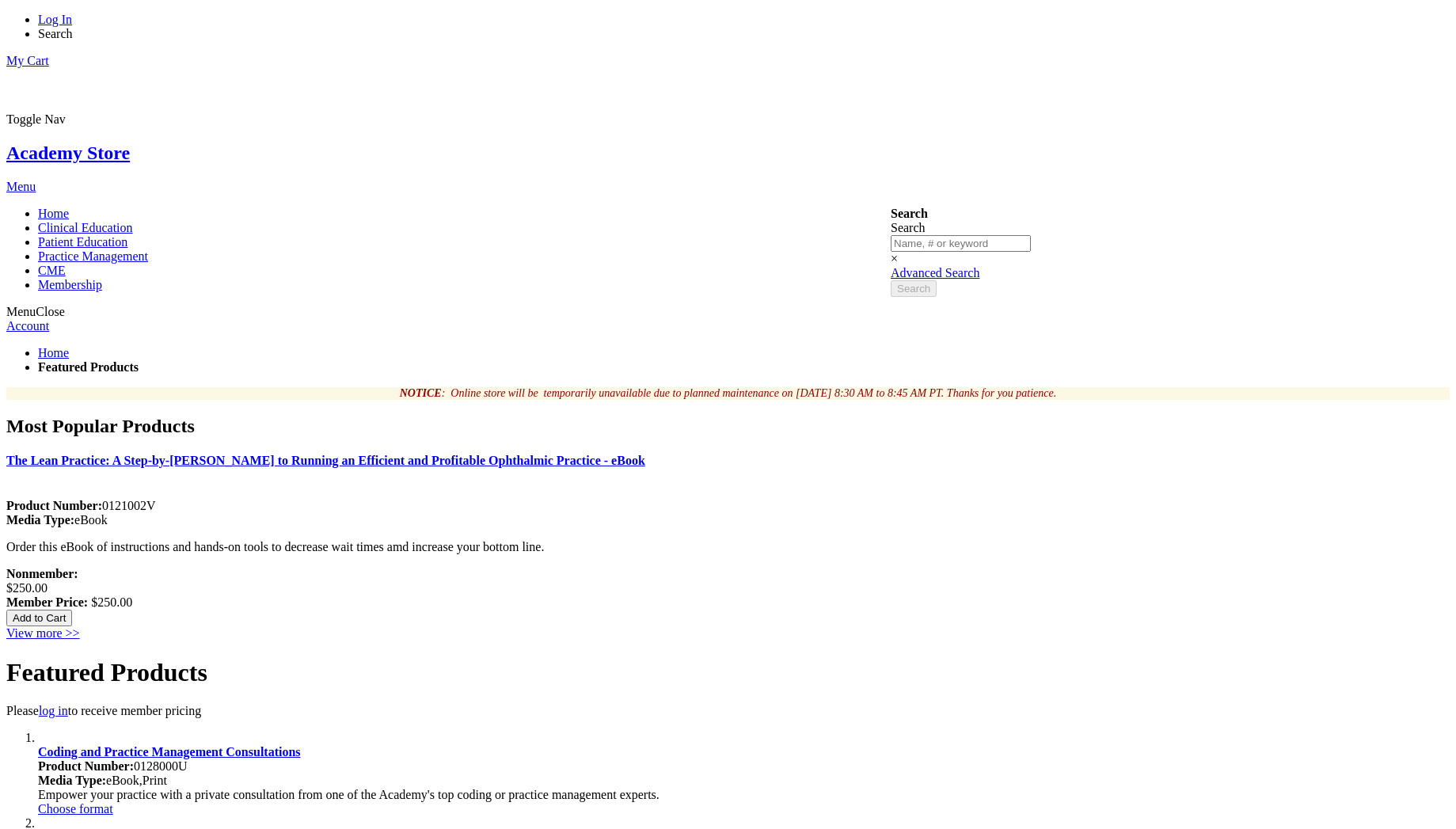
click at [72, 27] on link "Log In" at bounding box center [55, 20] width 34 height 14
click at [630, 346] on ul "Home Featured Products" at bounding box center [728, 359] width 1444 height 28
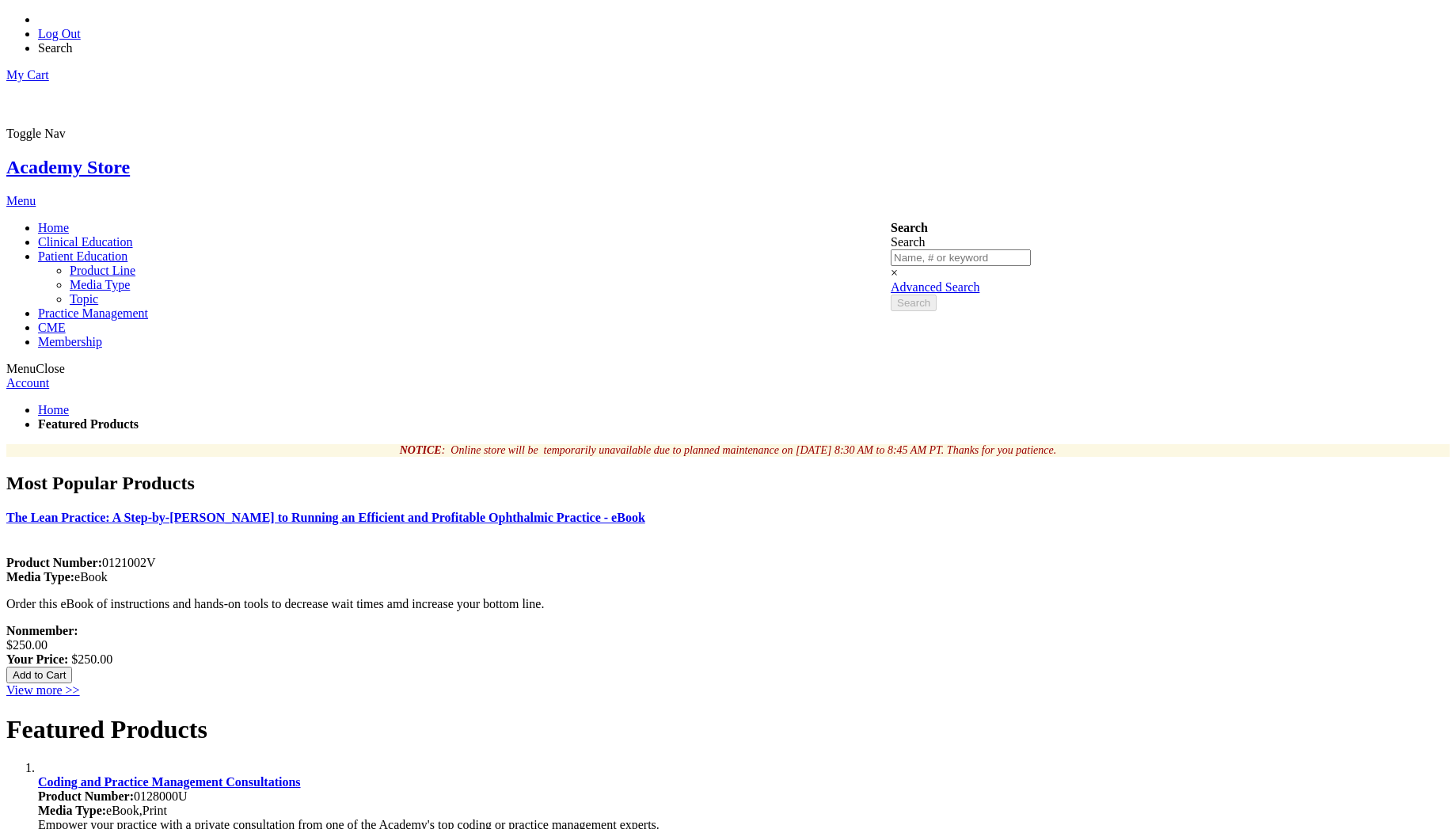
click at [128, 249] on span "Patient Education" at bounding box center [82, 256] width 90 height 14
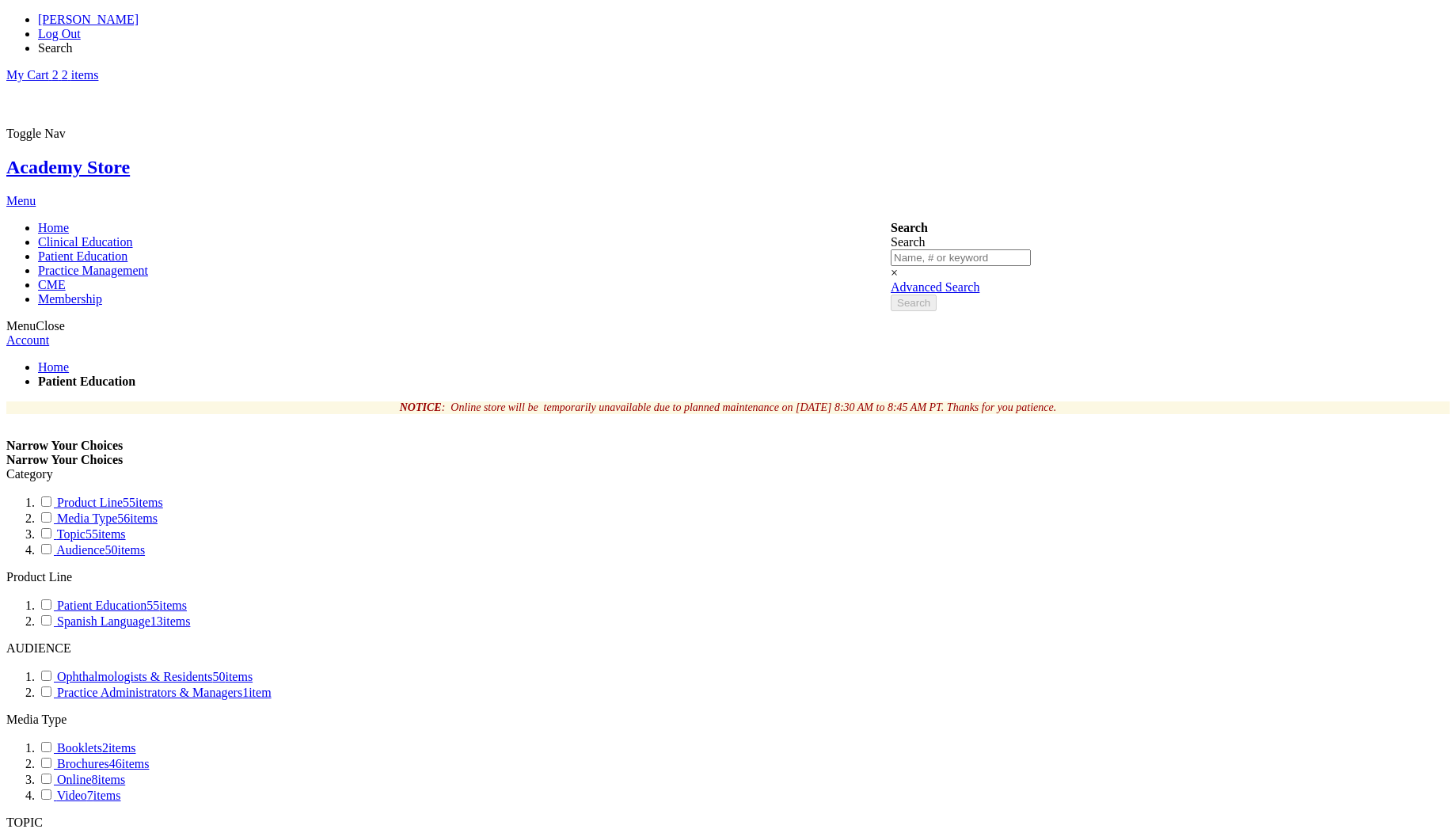
click at [98, 68] on link "My Cart 2 2 items" at bounding box center [51, 75] width 92 height 14
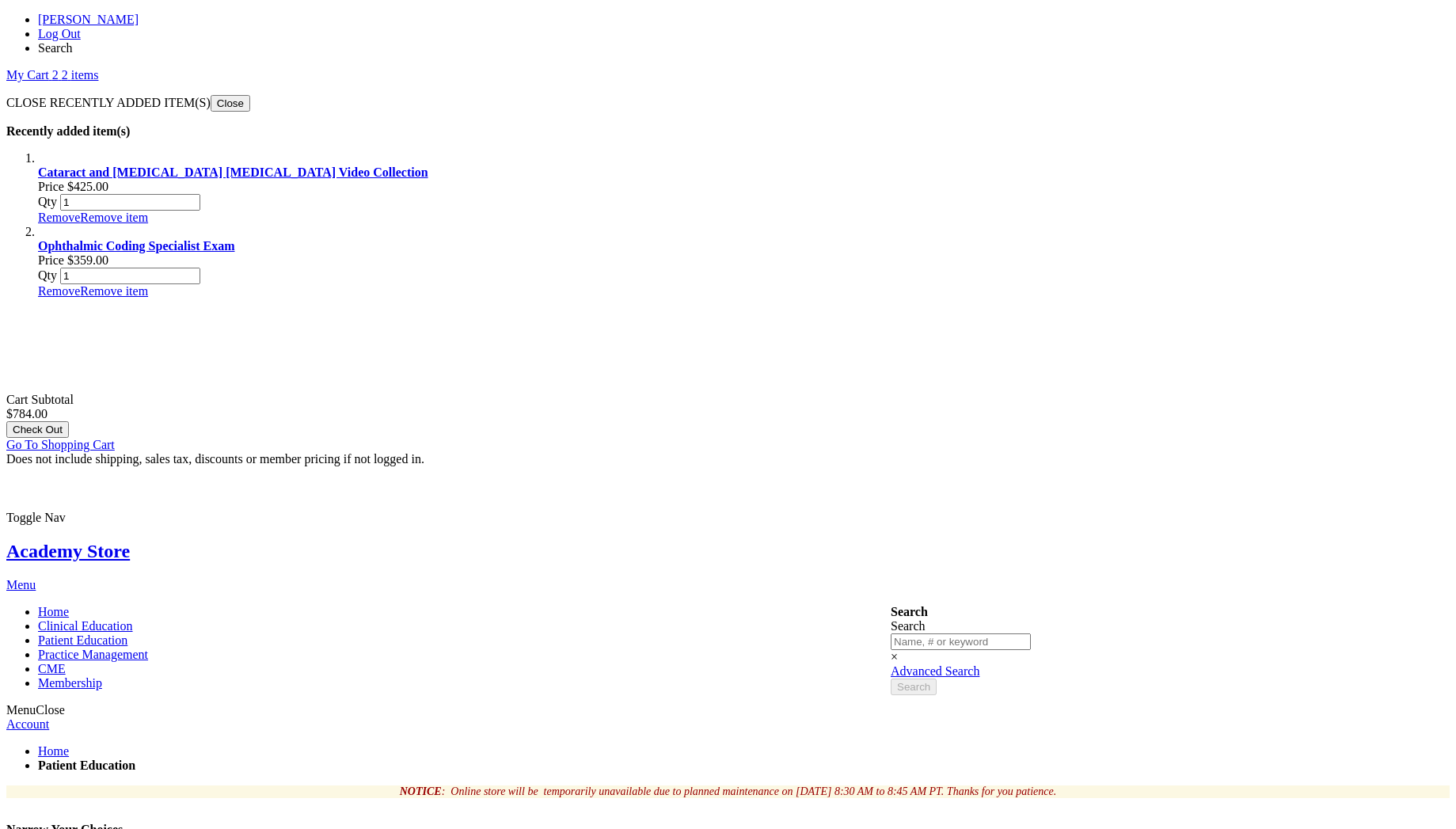
click at [250, 95] on button "Close" at bounding box center [230, 103] width 39 height 16
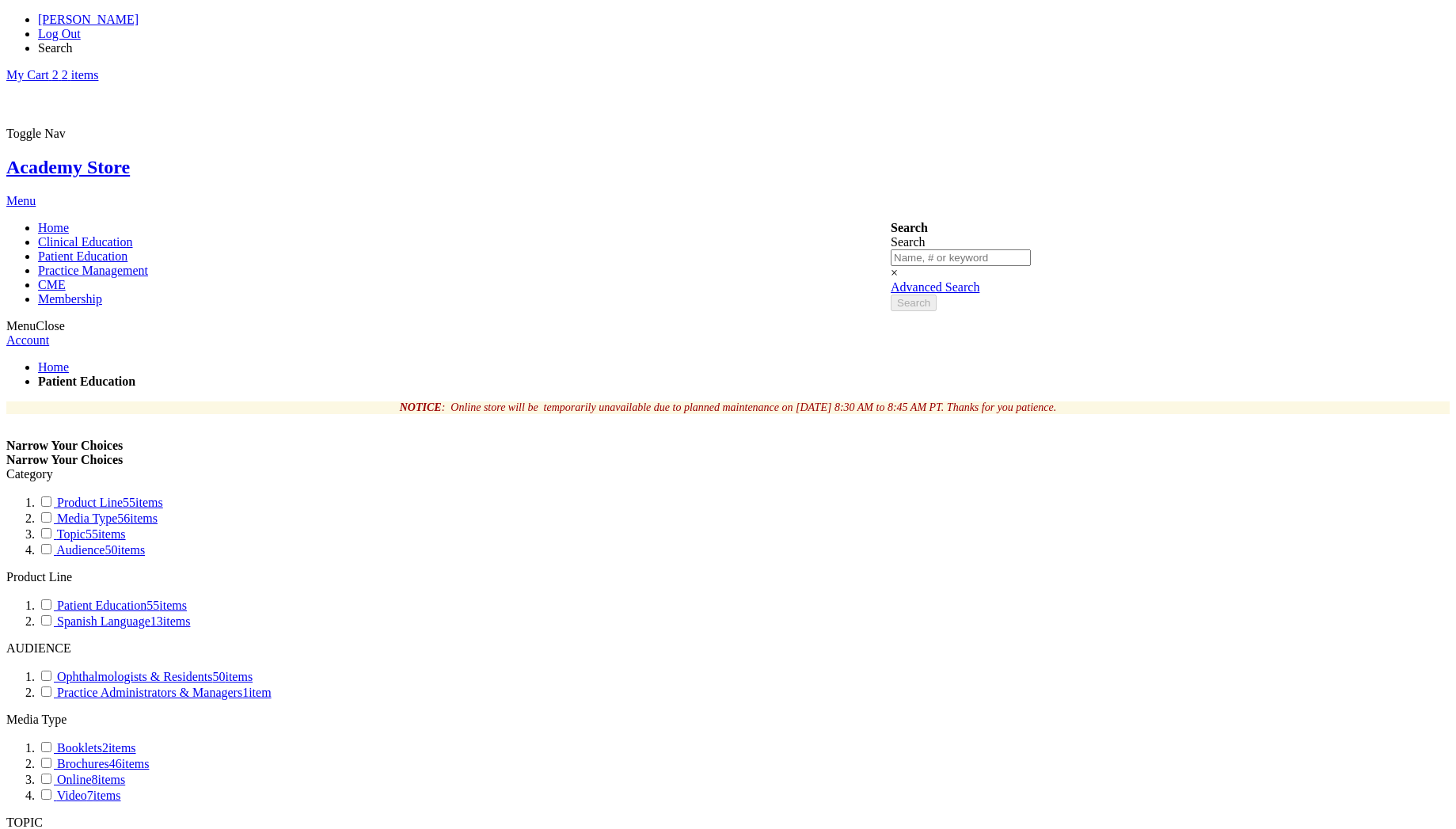
click at [68, 221] on span "Home" at bounding box center [53, 228] width 31 height 14
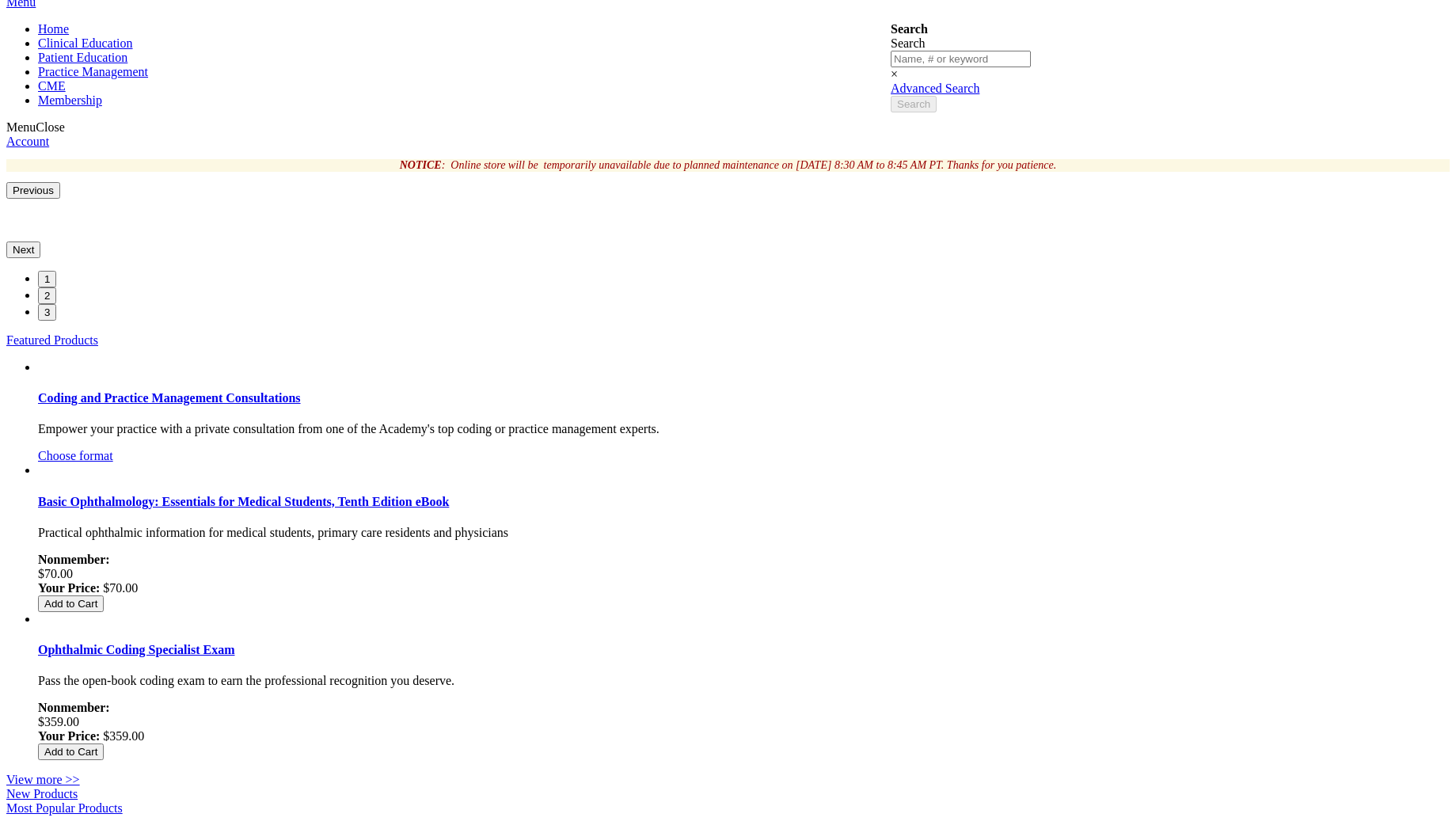
scroll to position [300, 0]
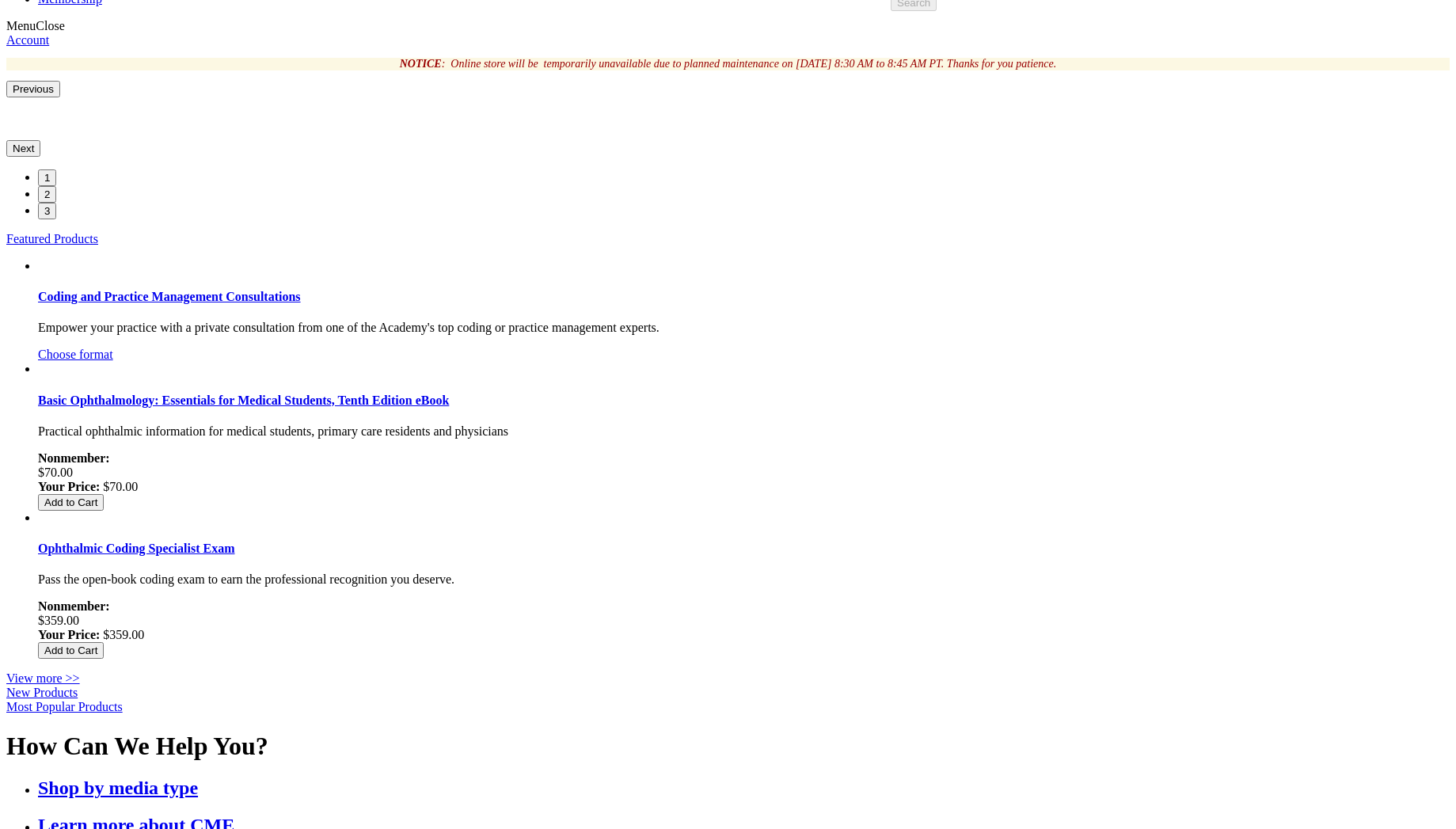
click at [80, 672] on link "View more >>" at bounding box center [43, 678] width 74 height 14
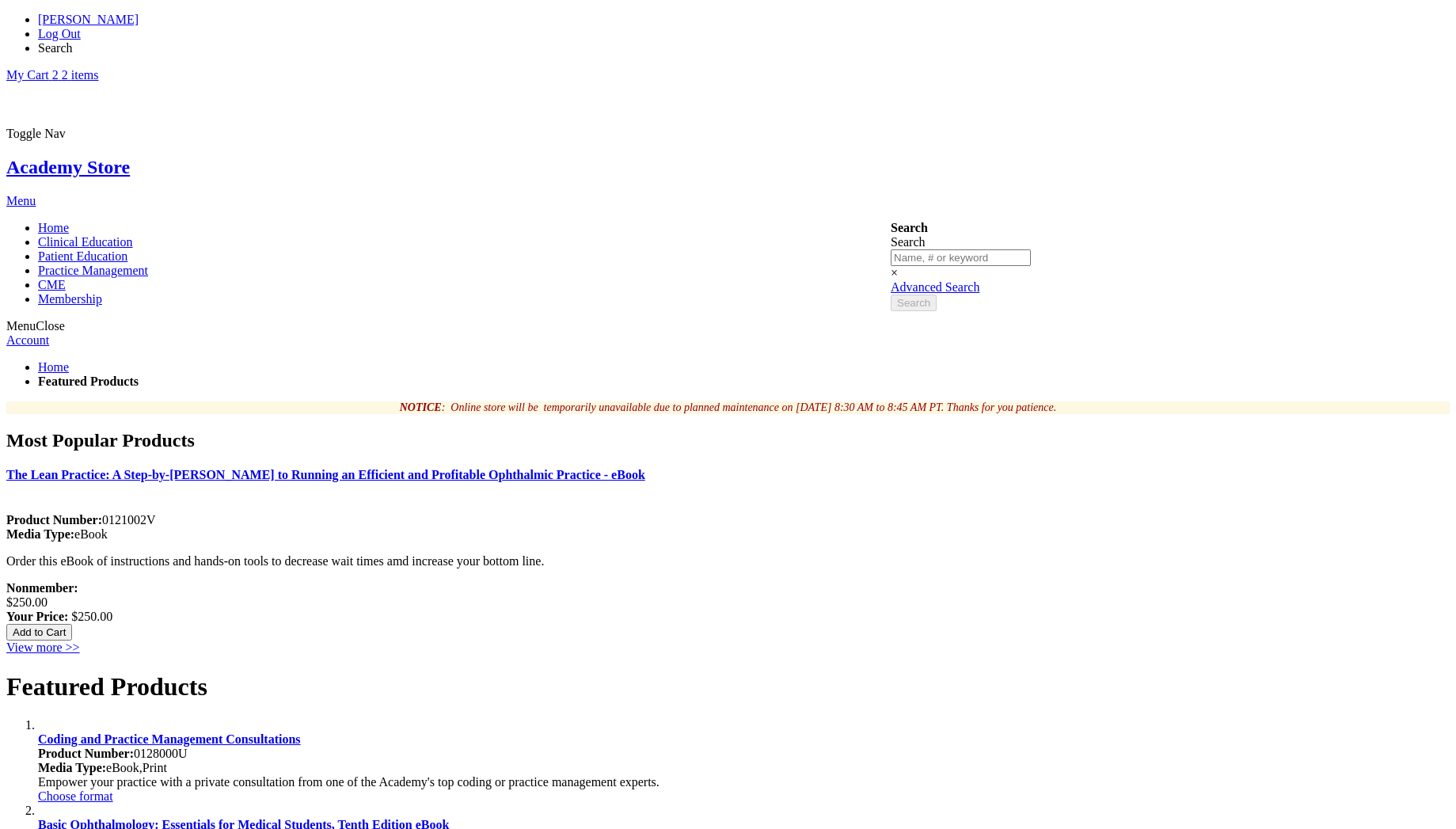
click at [98, 68] on link "My Cart 3 3 items" at bounding box center [51, 75] width 92 height 14
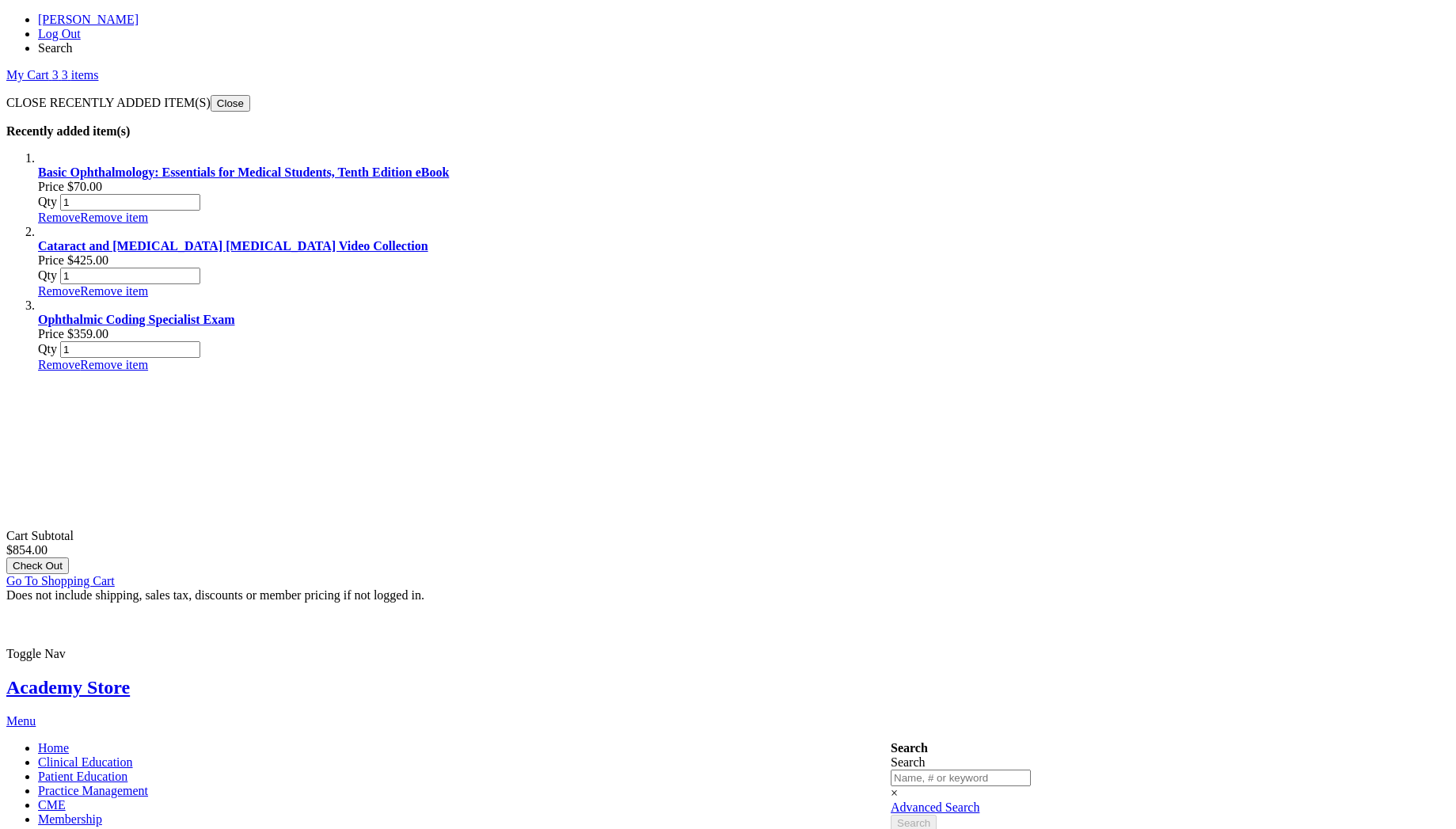
click at [1272, 741] on div "Search Search × Advanced Search Search Home Clinical Education Product Line BCS…" at bounding box center [728, 796] width 1444 height 112
